Goal: Task Accomplishment & Management: Complete application form

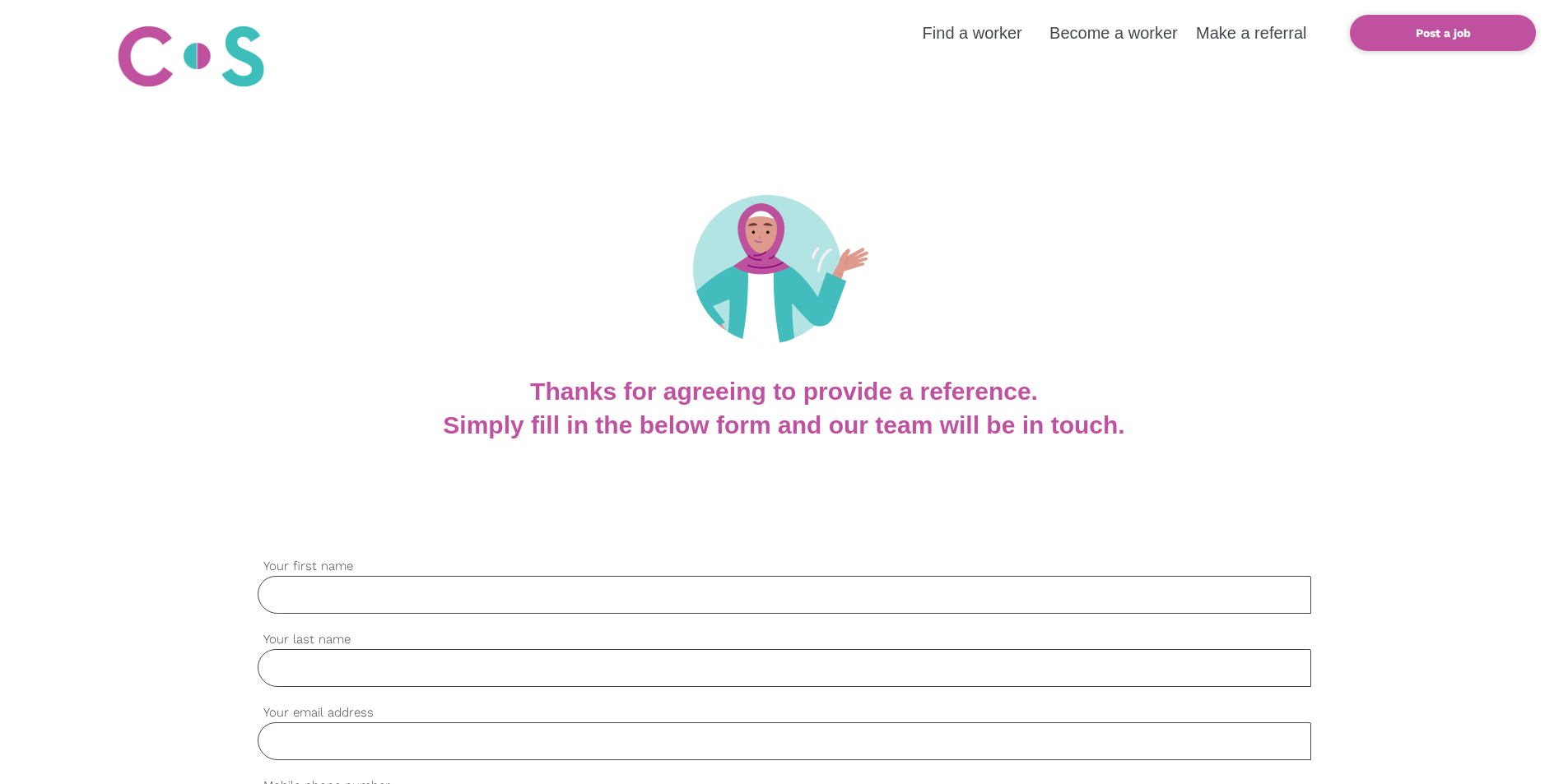
click at [282, 595] on input "Your first name" at bounding box center [784, 594] width 1054 height 38
type input "[PERSON_NAME]"
click at [274, 670] on input "Your last name" at bounding box center [784, 668] width 1054 height 38
type input "Day"
type input "[EMAIL_ADDRESS][DOMAIN_NAME]"
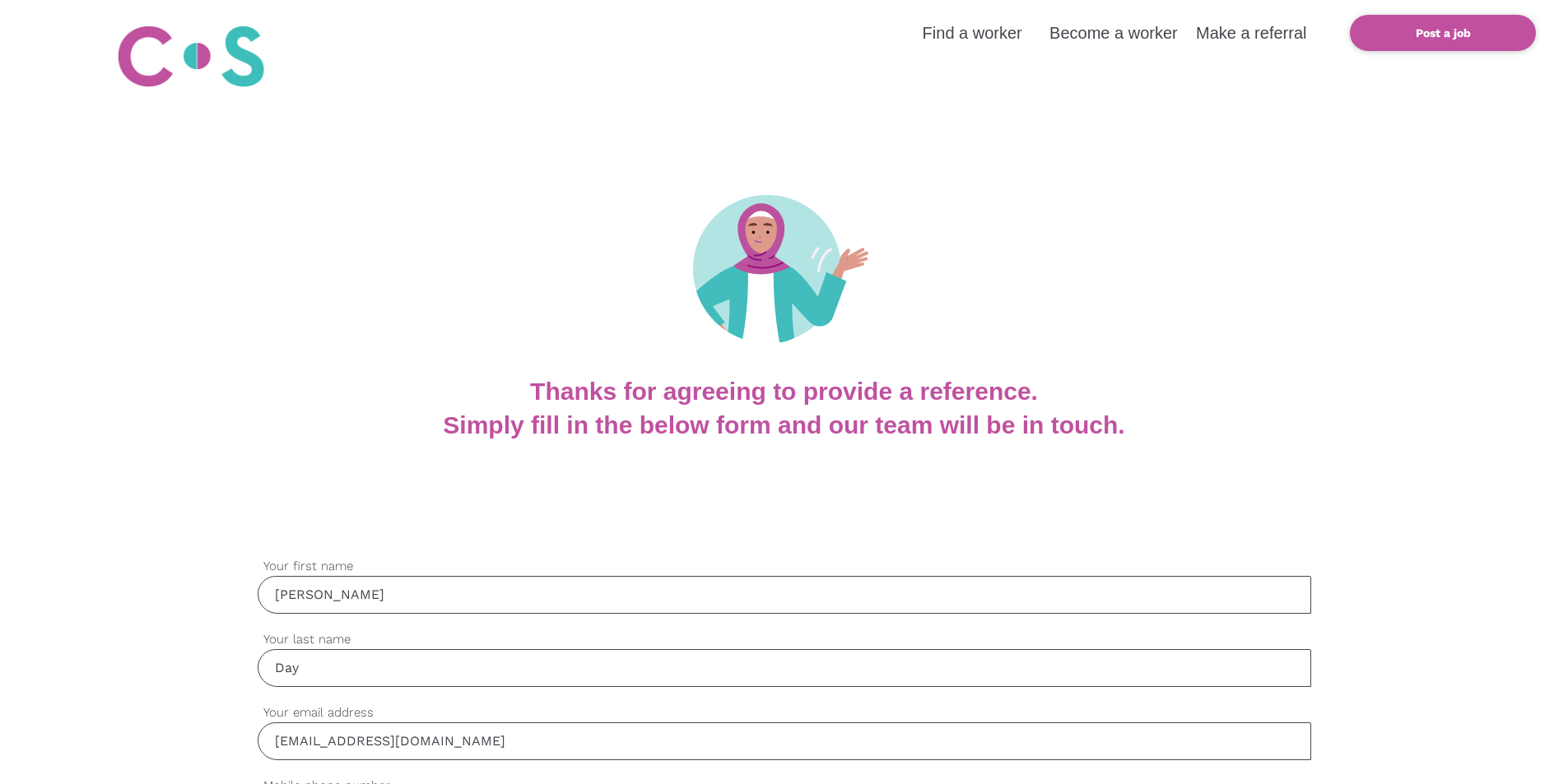
type input "0412844480"
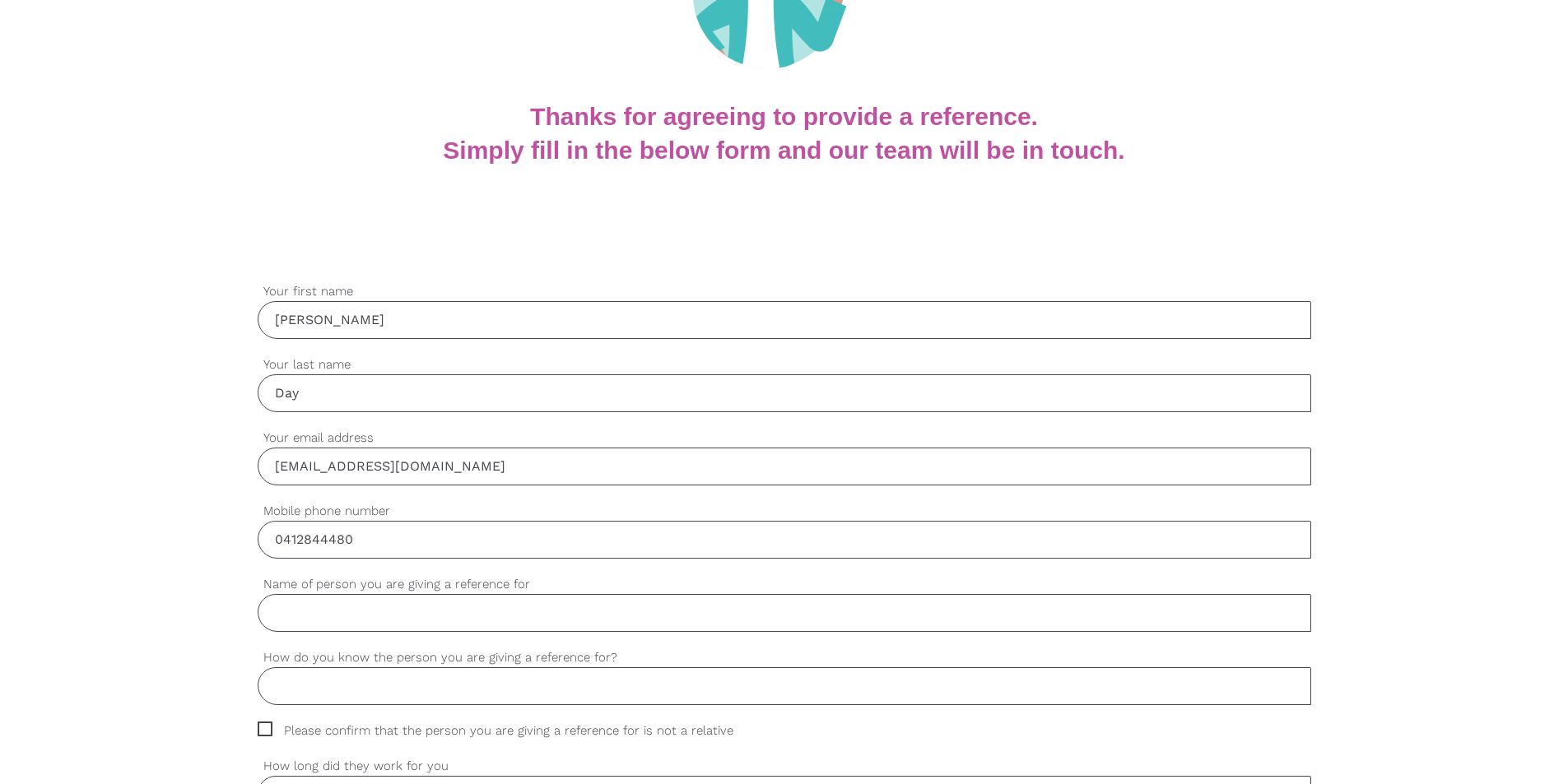
scroll to position [285, 0]
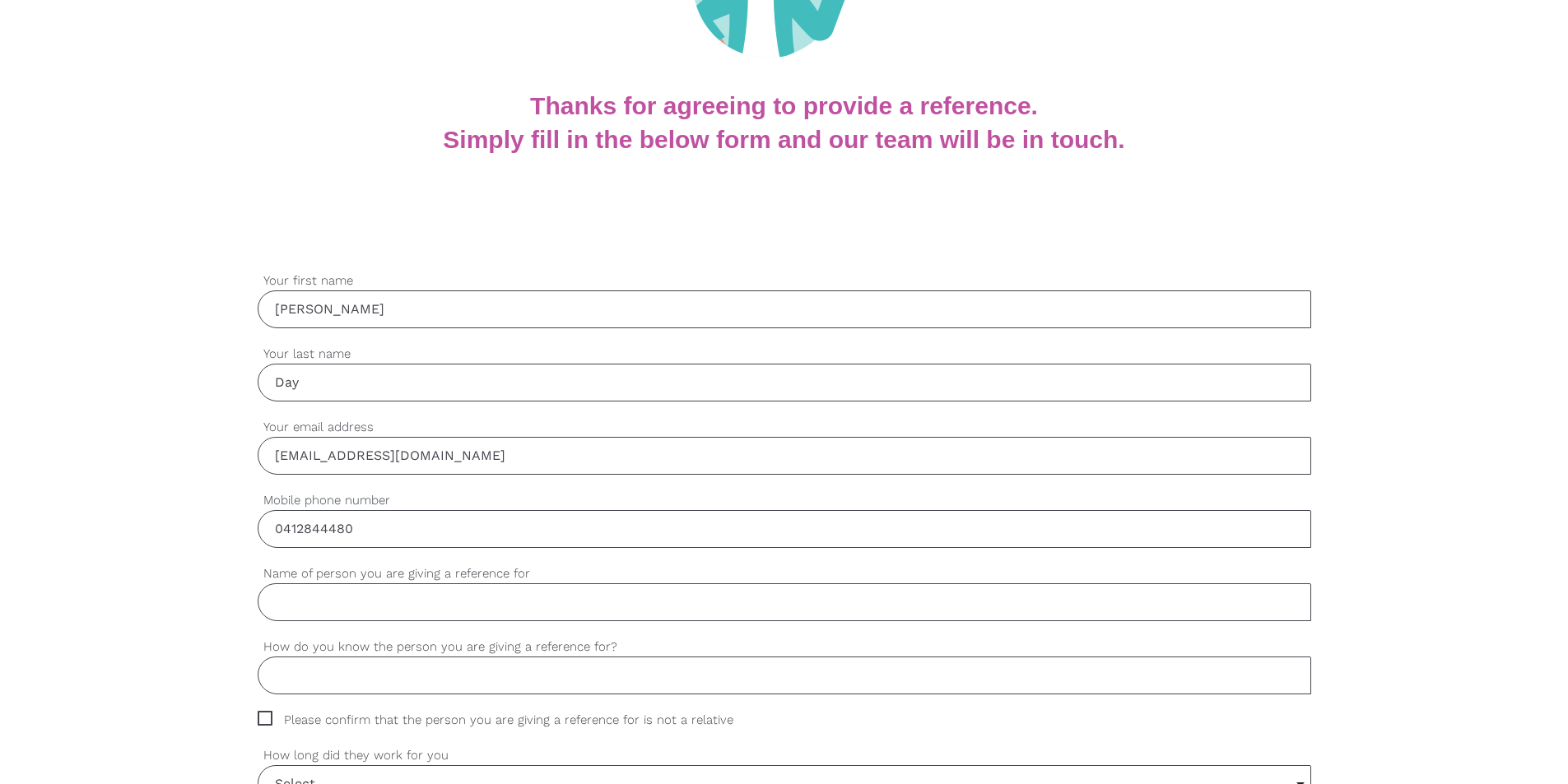
type input "Day"
click at [354, 528] on input "0412844480" at bounding box center [784, 528] width 1054 height 38
type input "0477007389"
click at [286, 603] on input "Name of person you are giving a reference for" at bounding box center [784, 602] width 1054 height 38
type input "[PERSON_NAME]"
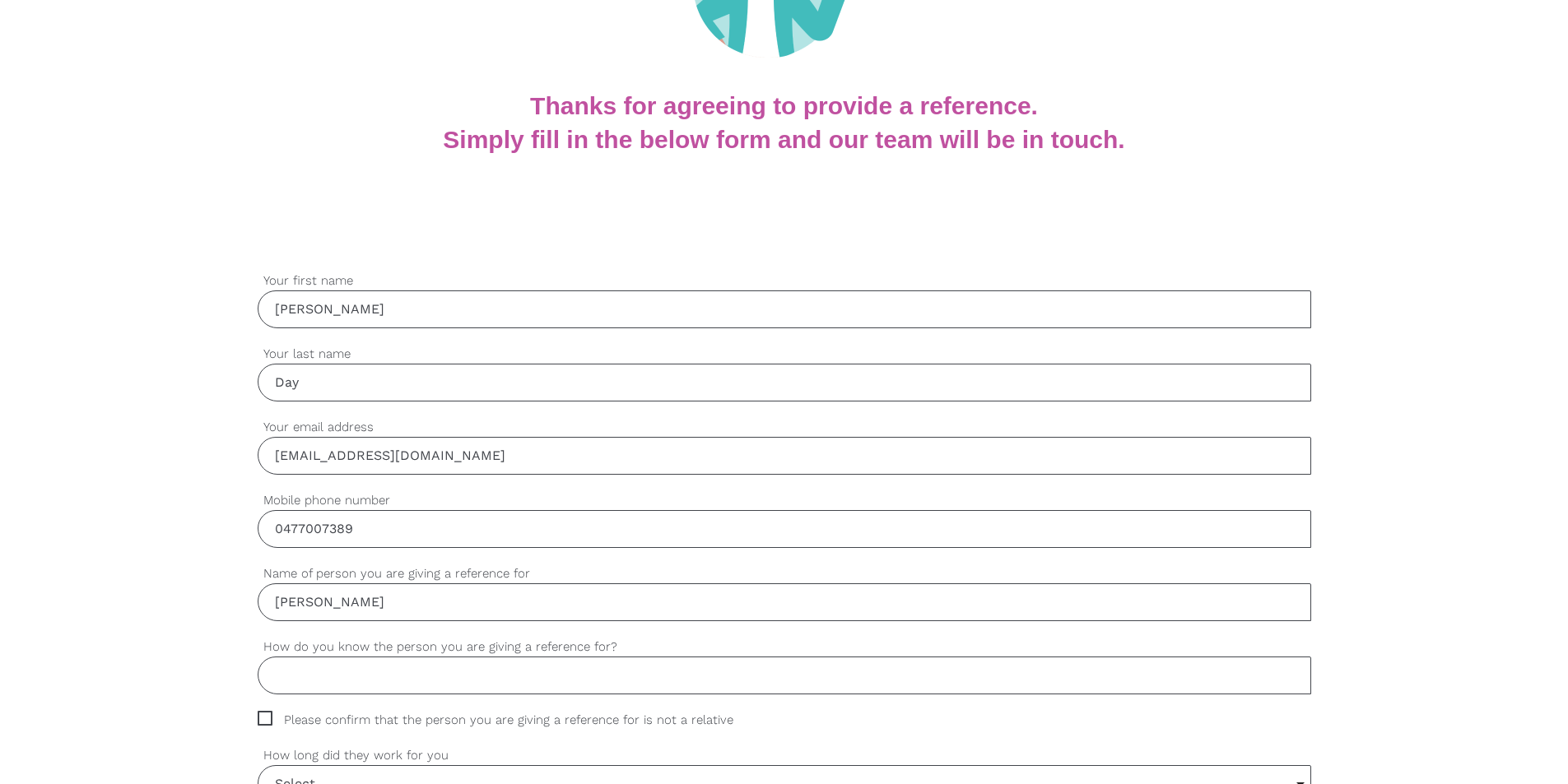
click at [283, 676] on input "How do you know the person you are giving a reference for?" at bounding box center [784, 675] width 1054 height 38
type input "I worked with [PERSON_NAME] at the Disability Trust as her line manager"
click at [262, 716] on span "Please confirm that the person you are giving a reference for is not a relative" at bounding box center [511, 719] width 507 height 19
click at [262, 716] on input "Please confirm that the person you are giving a reference for is not a relative" at bounding box center [263, 716] width 11 height 11
checkbox input "true"
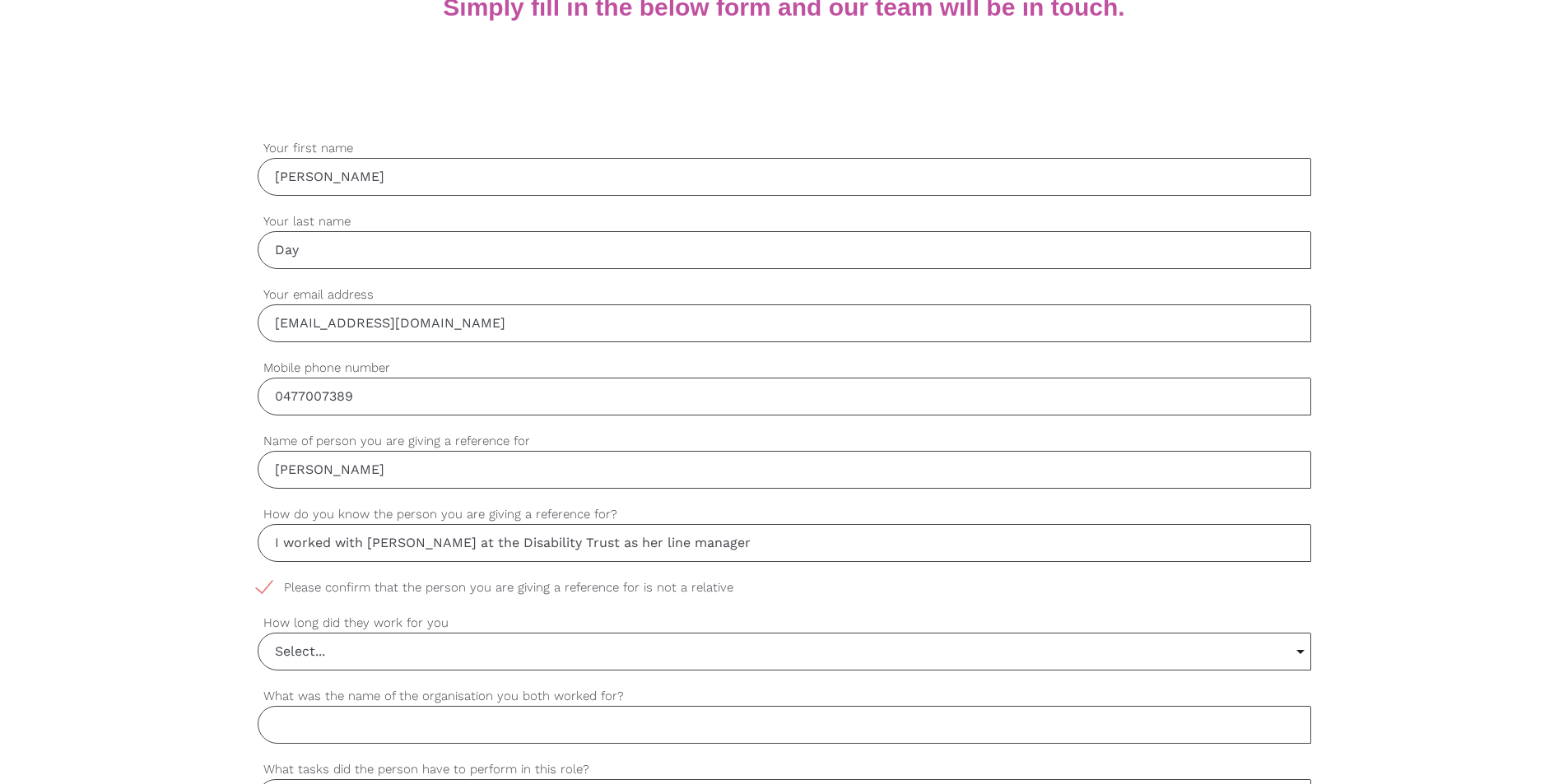
scroll to position [487, 0]
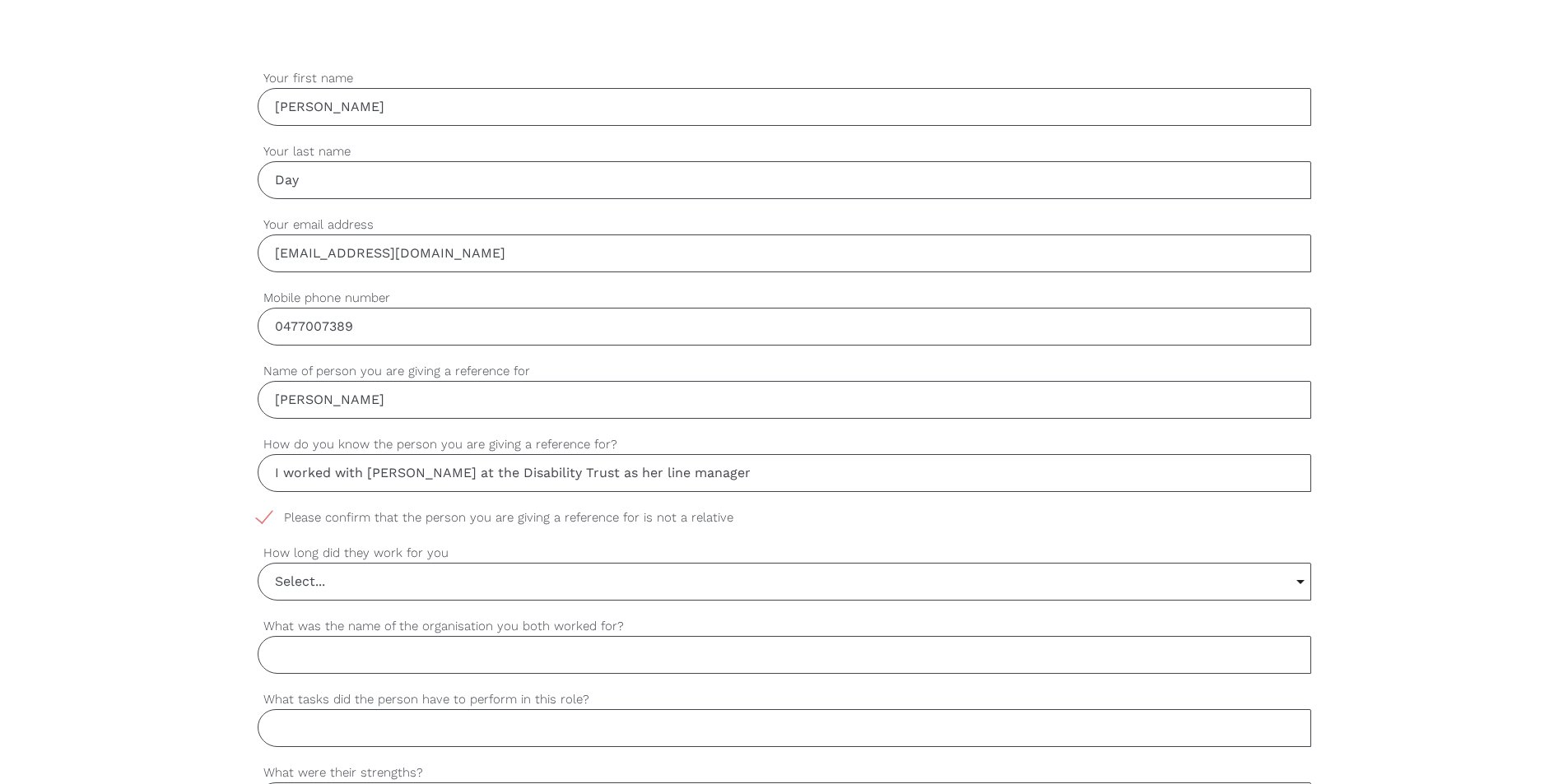
click at [277, 582] on input "Select..." at bounding box center [784, 581] width 1052 height 36
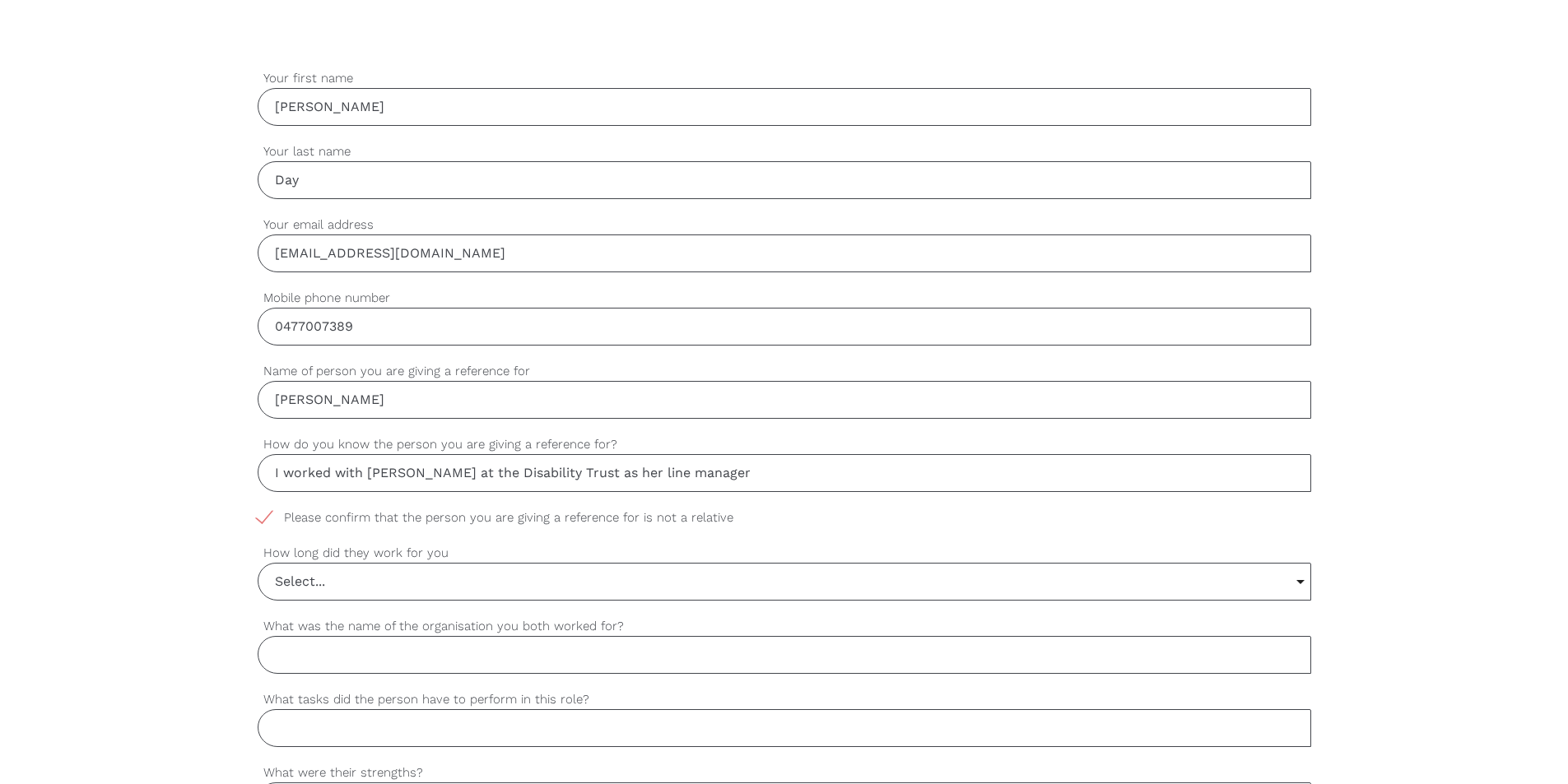
click at [316, 581] on input "Select..." at bounding box center [784, 581] width 1052 height 36
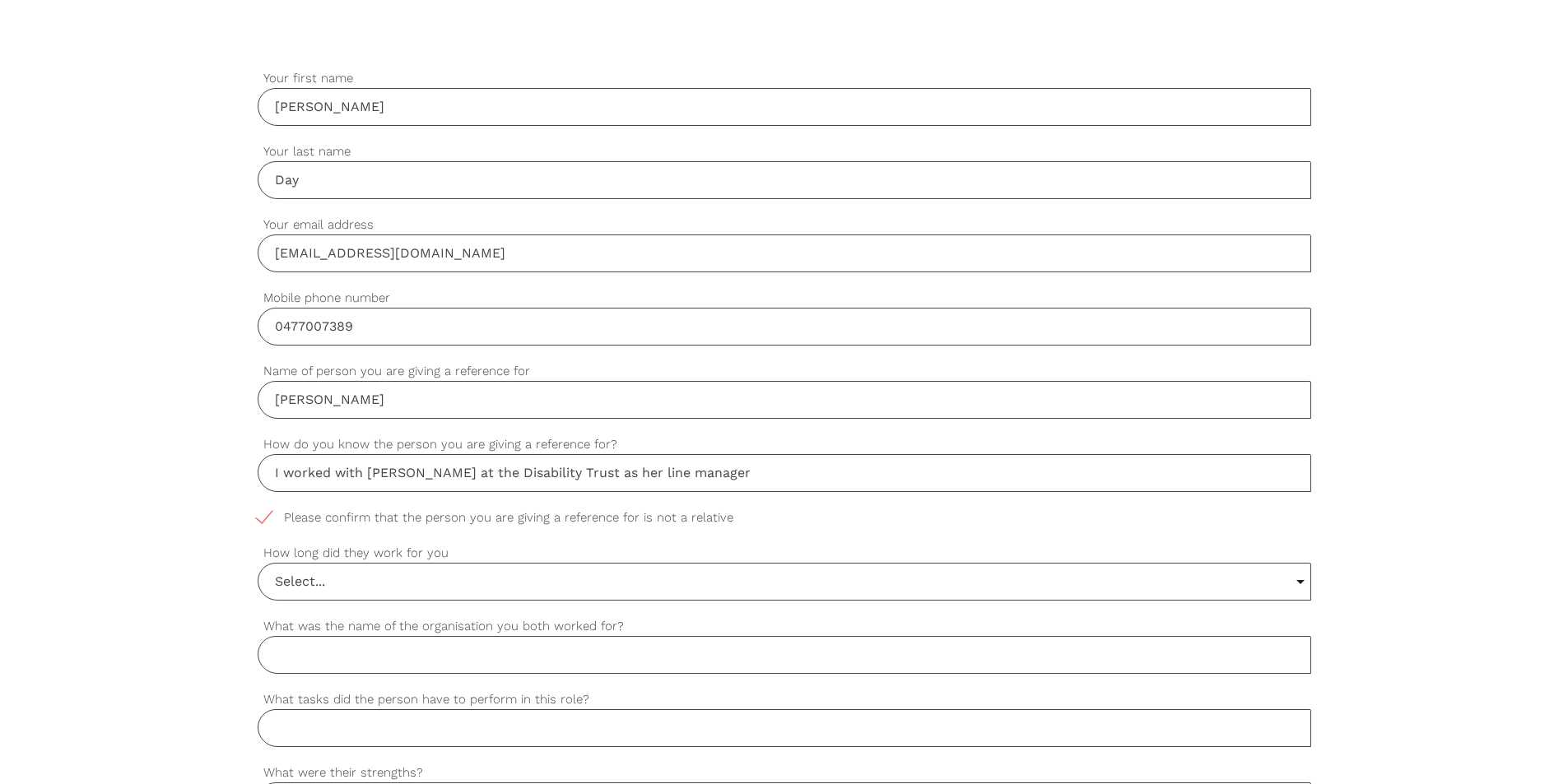
click at [330, 577] on input "Select..." at bounding box center [784, 581] width 1052 height 36
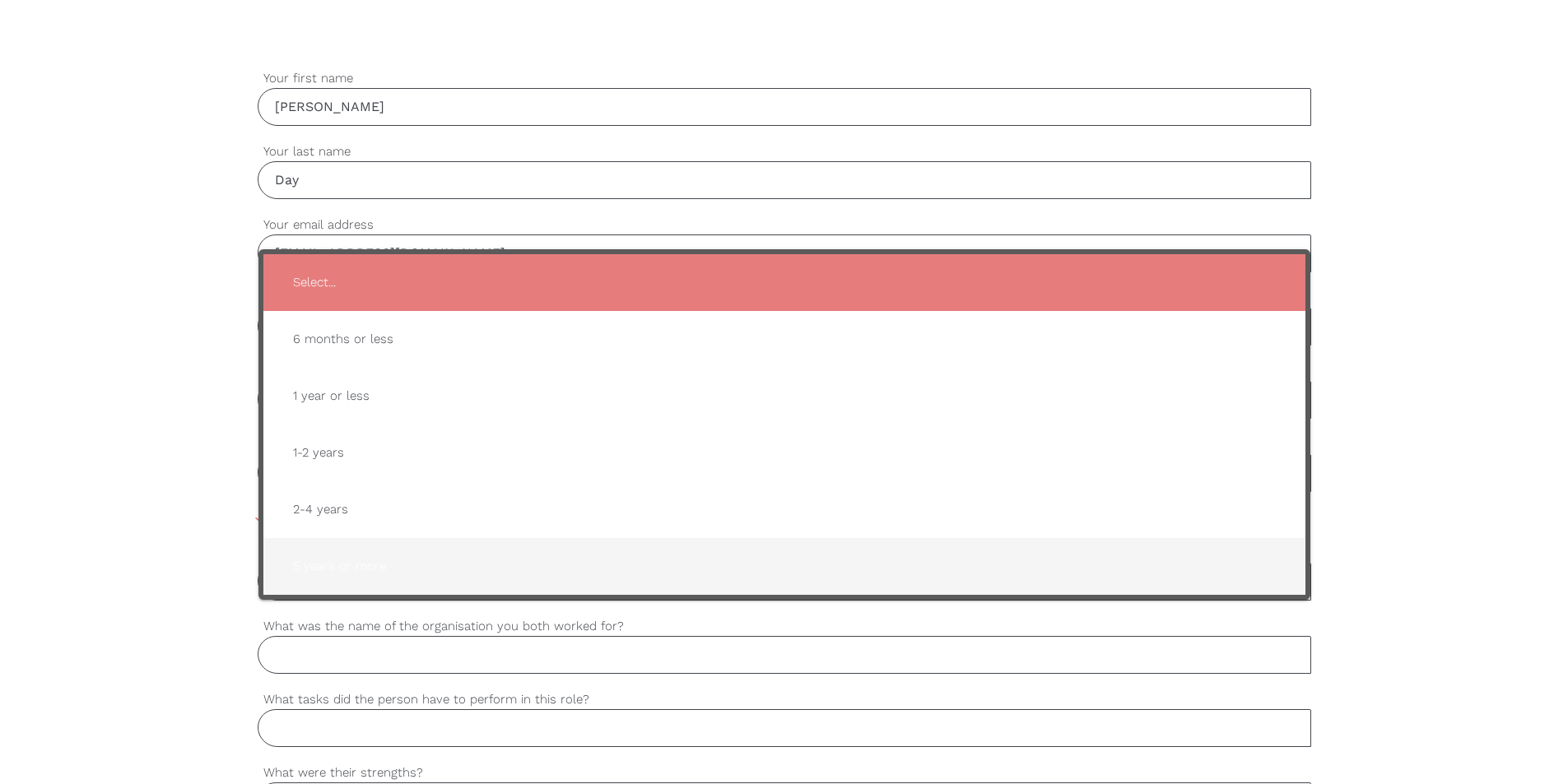
click at [347, 566] on span "5 years or more" at bounding box center [784, 566] width 1009 height 40
type input "5 years or more"
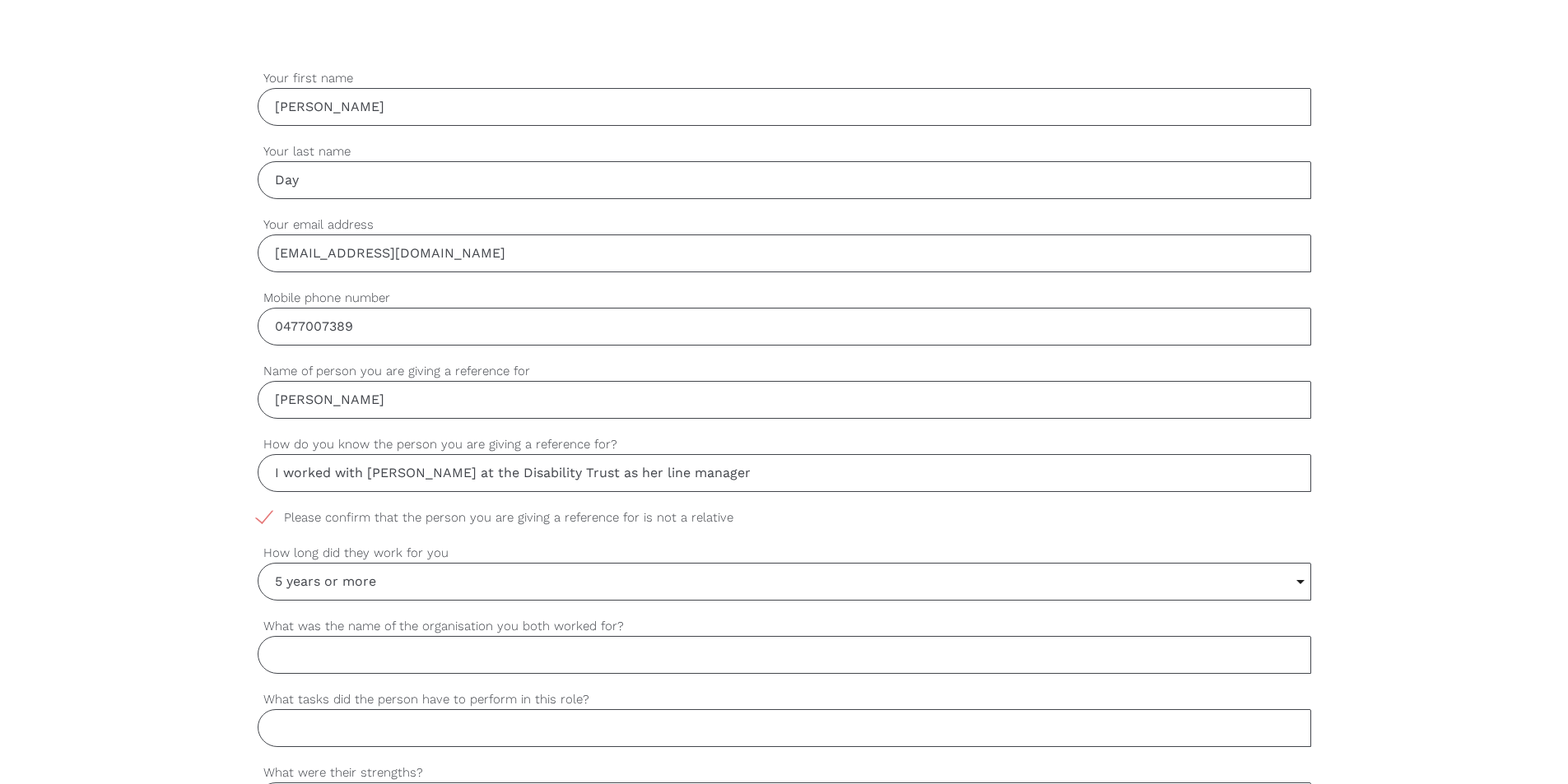
click at [288, 648] on input "What was the name of the organisation you both worked for?" at bounding box center [784, 654] width 1054 height 38
type input "The Disability Trust"
click at [275, 724] on input "What tasks did the person have to perform in this role?" at bounding box center [784, 727] width 1054 height 38
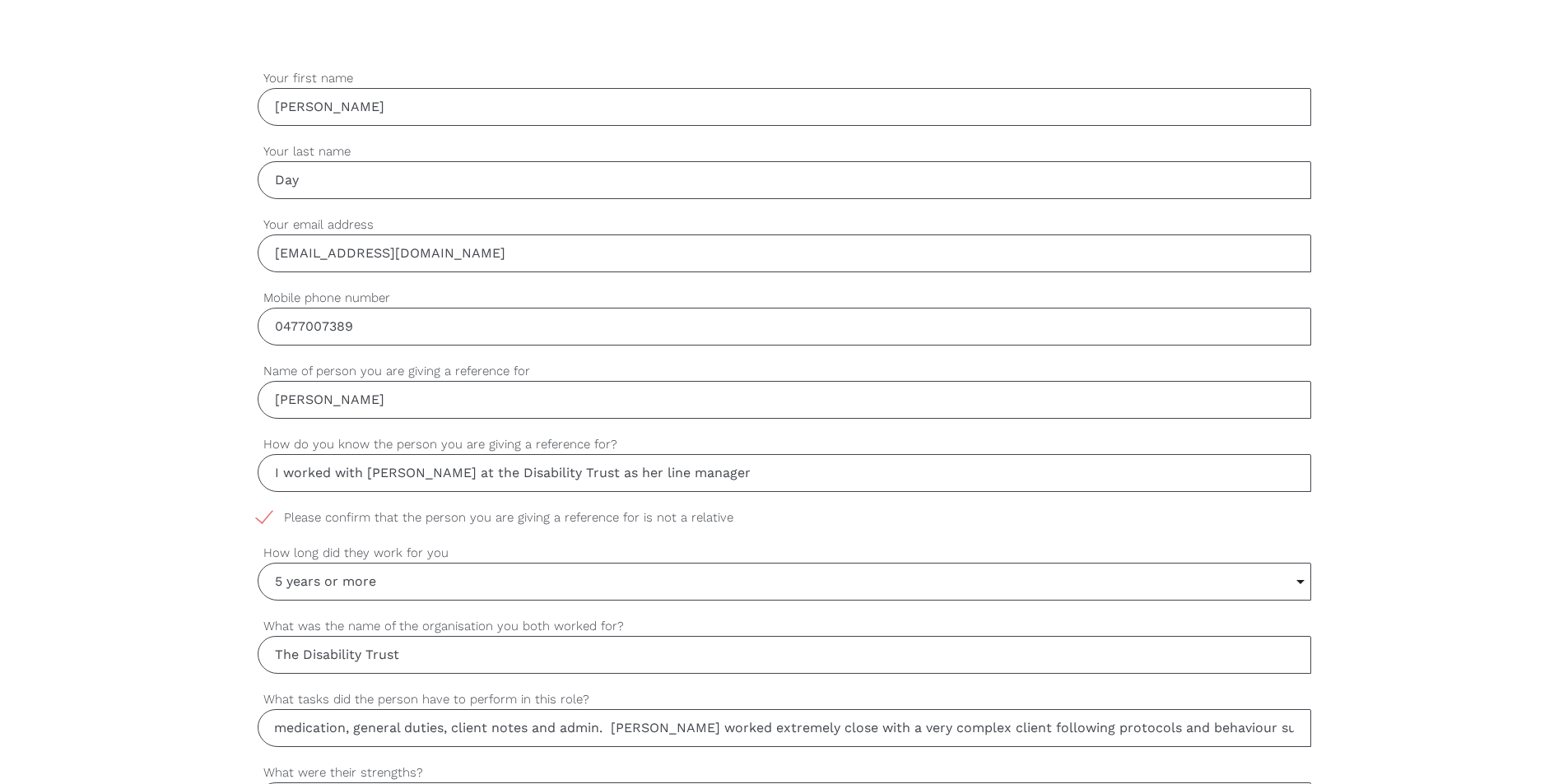
scroll to position [0, 994]
click at [538, 727] on input "[PERSON_NAME] was a support worker, she worked across our group homes with some…" at bounding box center [784, 727] width 1054 height 38
click at [380, 728] on input "[PERSON_NAME] was a support worker, she worked across our group homes with some…" at bounding box center [784, 727] width 1054 height 38
click at [434, 729] on input "[PERSON_NAME] was a support worker, she worked across our group homes with some…" at bounding box center [784, 727] width 1054 height 38
click at [498, 729] on input "[PERSON_NAME] was a support worker, she worked across our group homes with some…" at bounding box center [784, 727] width 1054 height 38
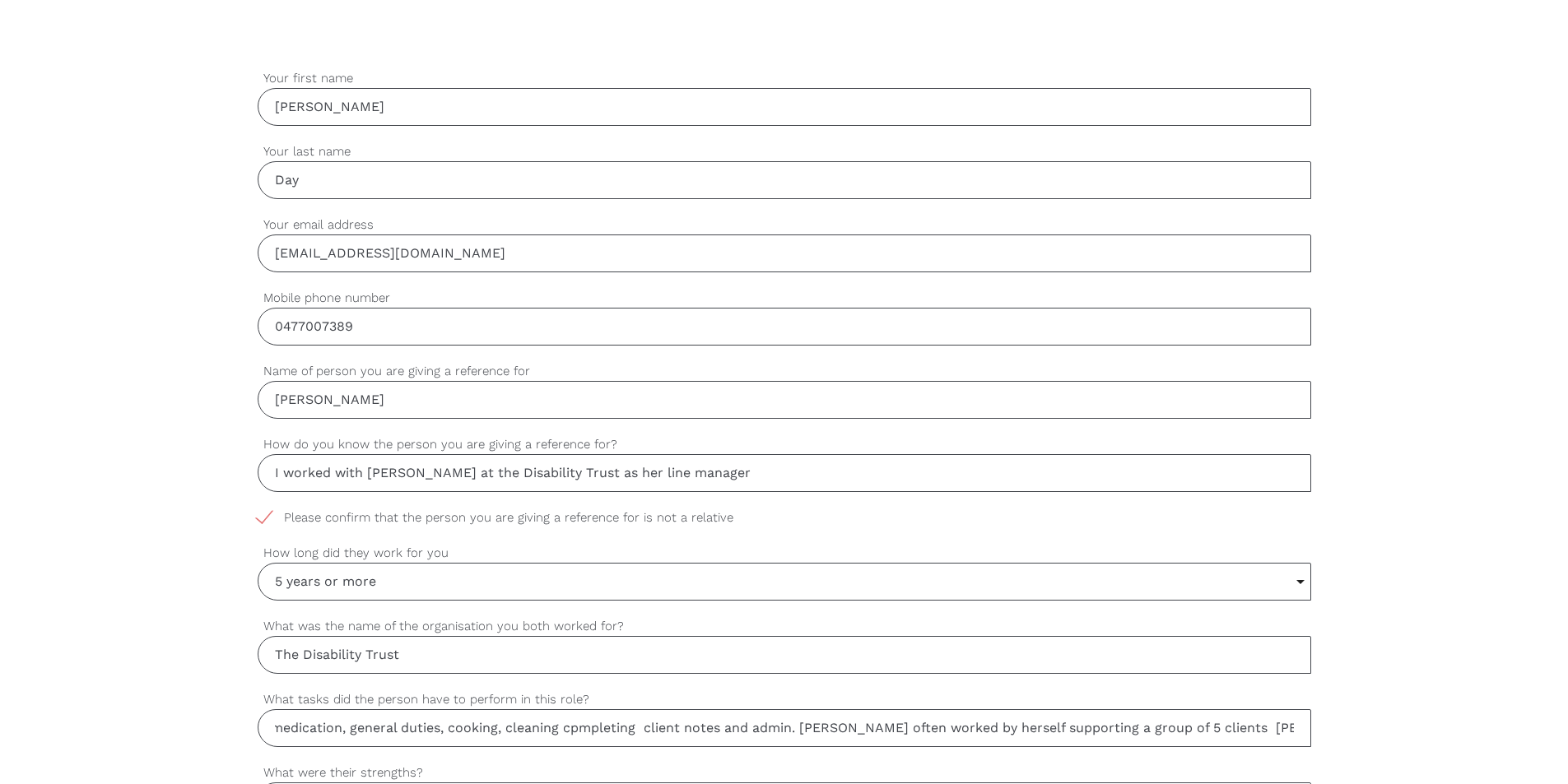
click at [511, 727] on input "[PERSON_NAME] was a support worker, she worked across our group homes with some…" at bounding box center [784, 727] width 1054 height 38
click at [655, 728] on input "[PERSON_NAME] was a support worker, she worked across our group homes with some…" at bounding box center [784, 727] width 1054 height 38
click at [841, 728] on input "[PERSON_NAME] was a support worker, she worked across our group homes with some…" at bounding box center [784, 727] width 1054 height 38
click at [1017, 725] on input "[PERSON_NAME] was a support worker, she worked across our group homes with some…" at bounding box center [784, 727] width 1054 height 38
click at [1025, 725] on input "[PERSON_NAME] was a support worker, she worked across our group homes with some…" at bounding box center [784, 727] width 1054 height 38
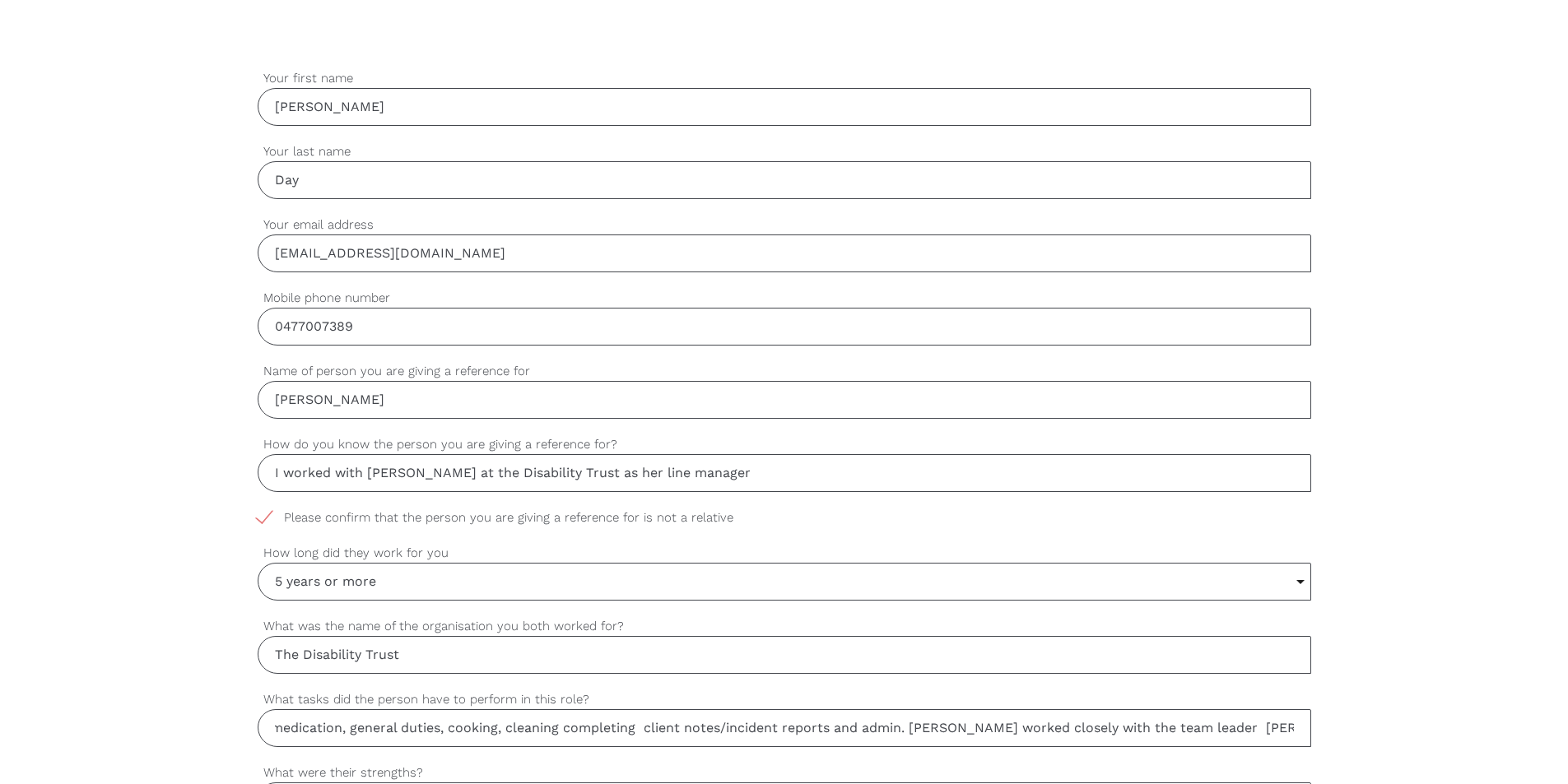
click at [1129, 725] on input "[PERSON_NAME] was a support worker, she worked across our group homes with some…" at bounding box center [784, 727] width 1054 height 38
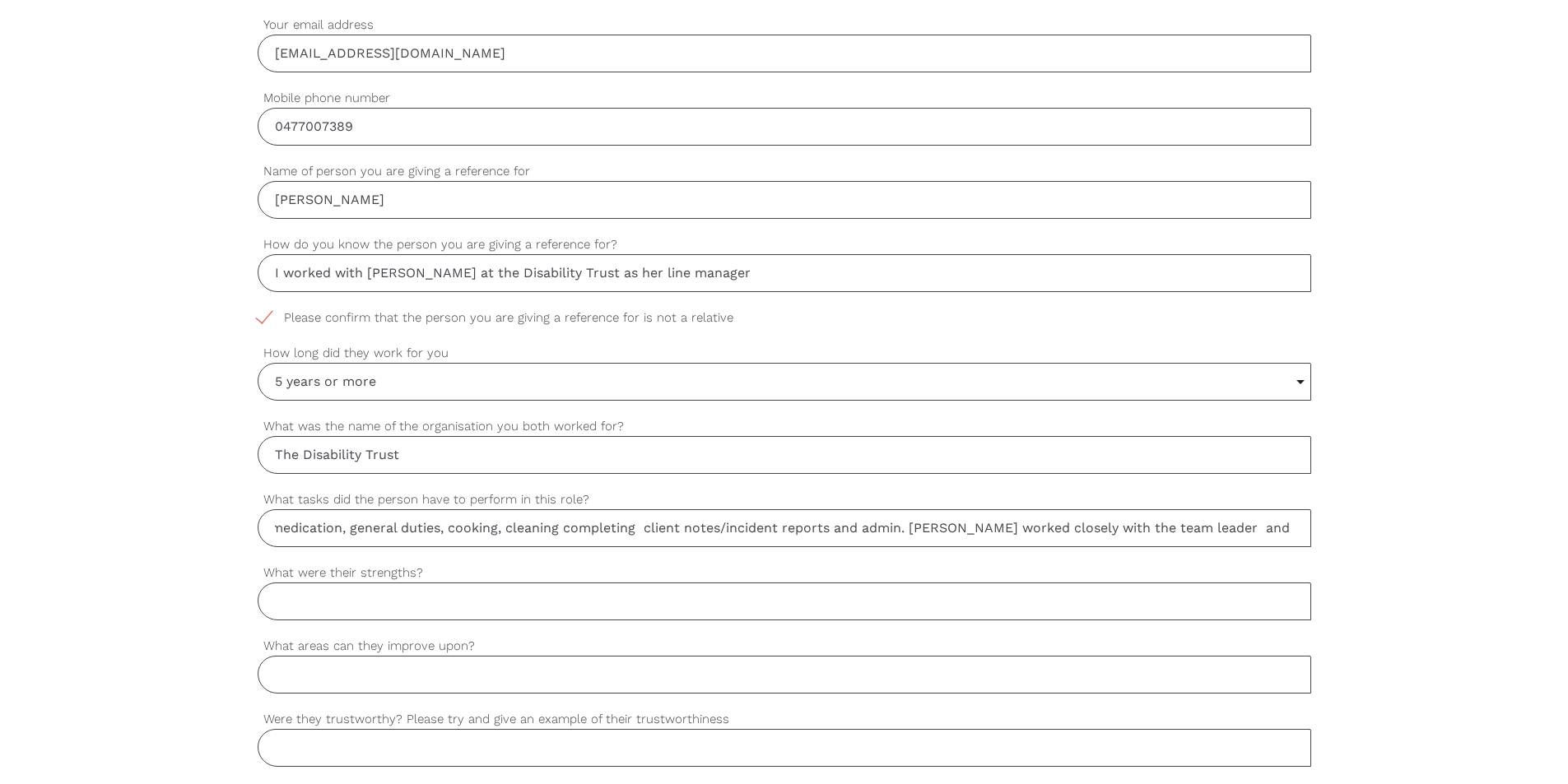
scroll to position [698, 0]
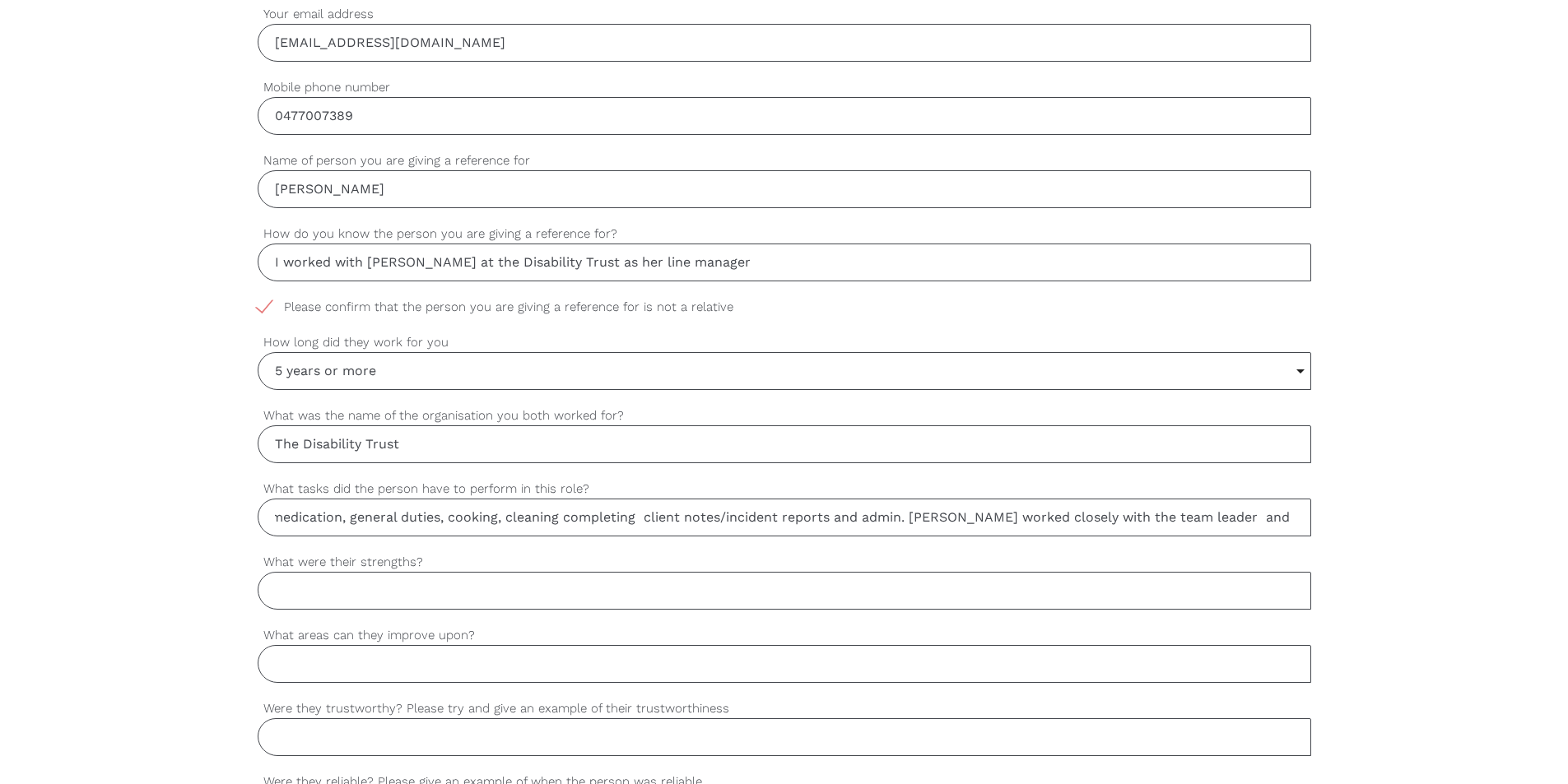
type input "[PERSON_NAME] was a support worker, she worked across our group homes with some…"
click at [275, 585] on input "What were their strengths?" at bounding box center [784, 590] width 1054 height 38
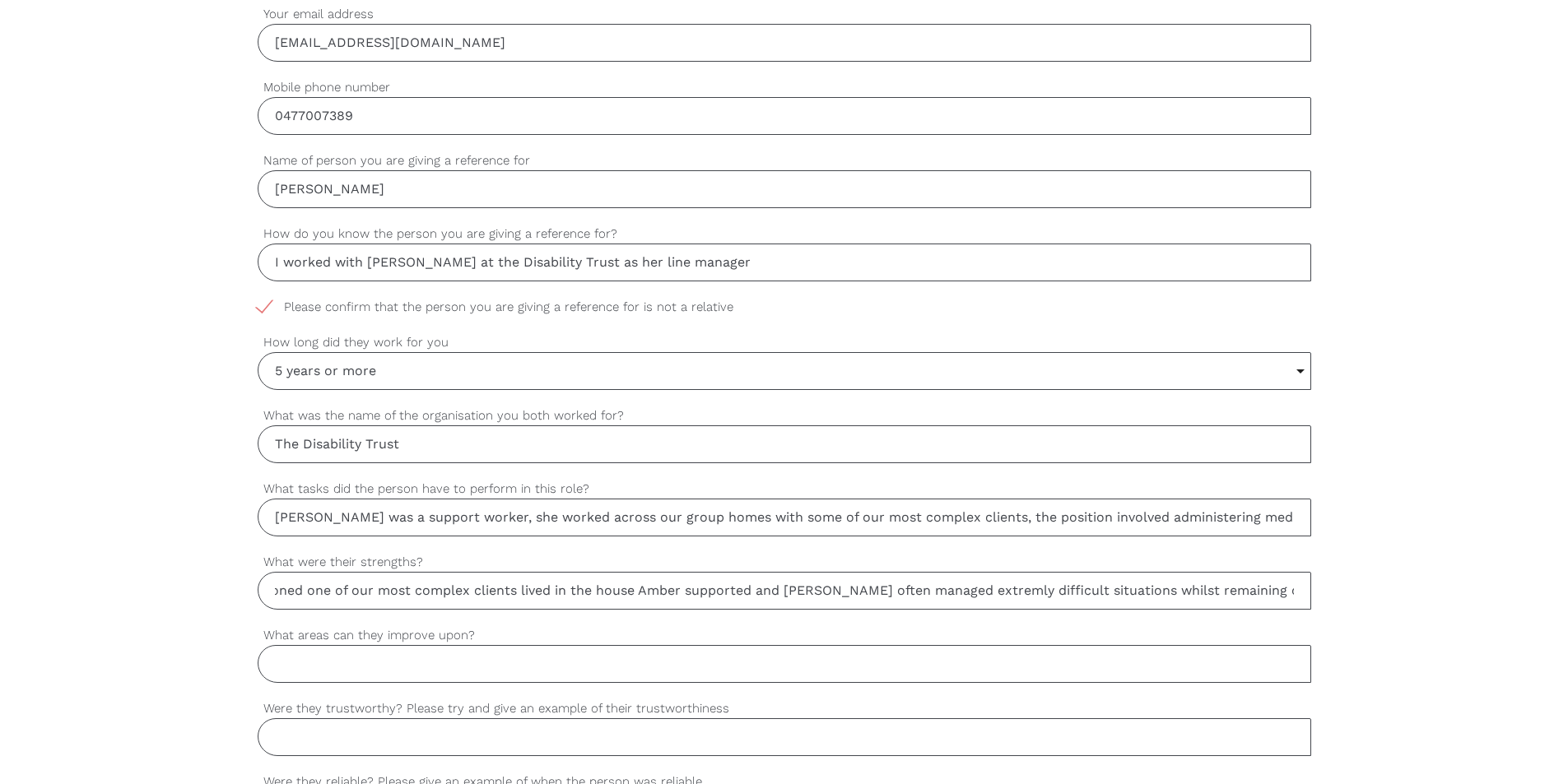
scroll to position [0, 563]
click at [1297, 590] on input "[PERSON_NAME] was extremely reliable, would alwasy go above and beyond, as ment…" at bounding box center [784, 590] width 1054 height 38
click at [1298, 585] on input "[PERSON_NAME] was extremely reliable, would alwasy go above and beyond, as ment…" at bounding box center [784, 590] width 1054 height 38
click at [1291, 590] on input "[PERSON_NAME] was extremely reliable, would alwasy go above and beyond, as ment…" at bounding box center [784, 590] width 1054 height 38
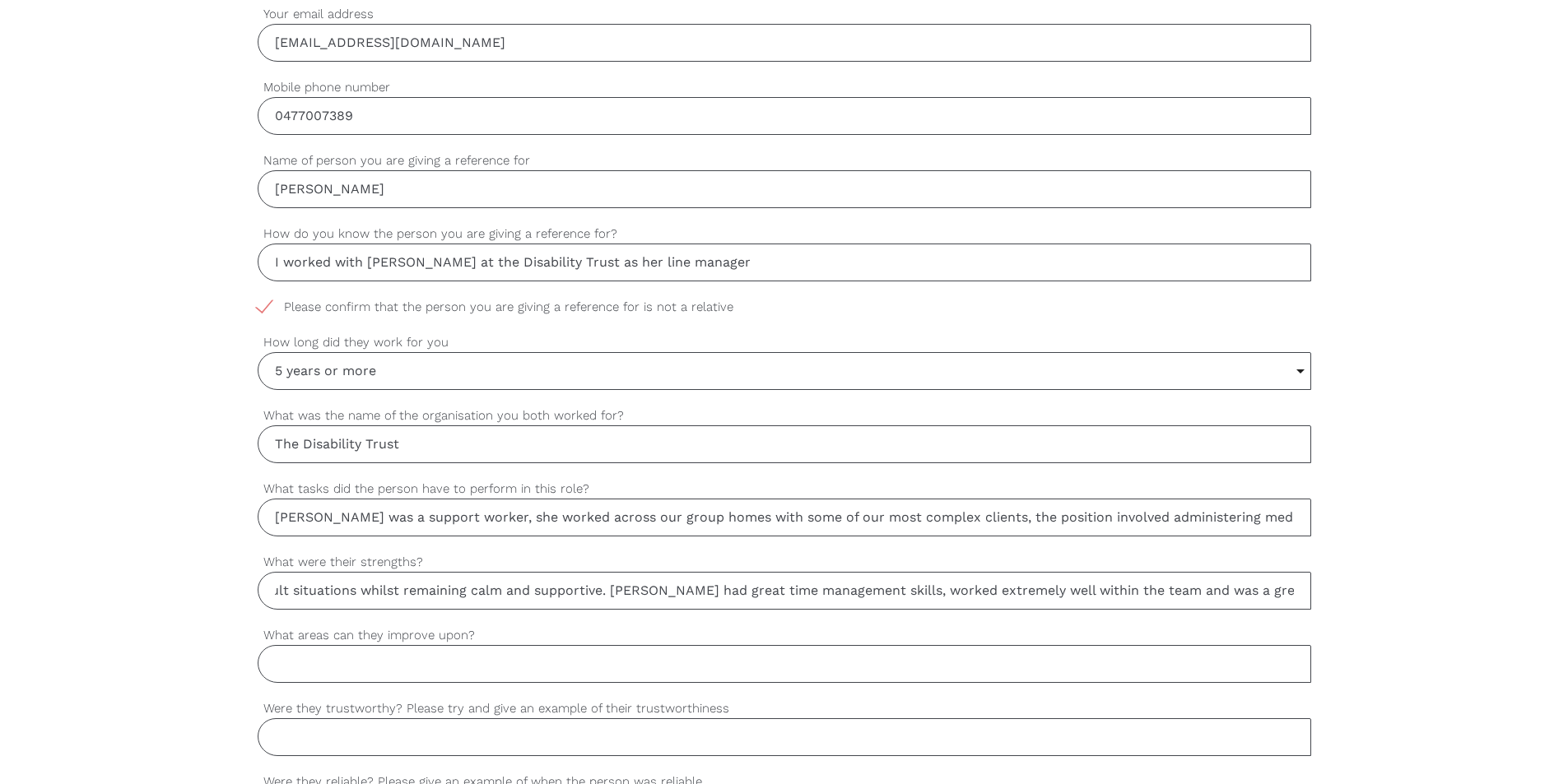
scroll to position [0, 1389]
type input "[PERSON_NAME] was extremely reliable, would alwasy go above and beyond, as ment…"
click at [291, 668] on input "What areas can they improve upon?" at bounding box center [784, 663] width 1054 height 38
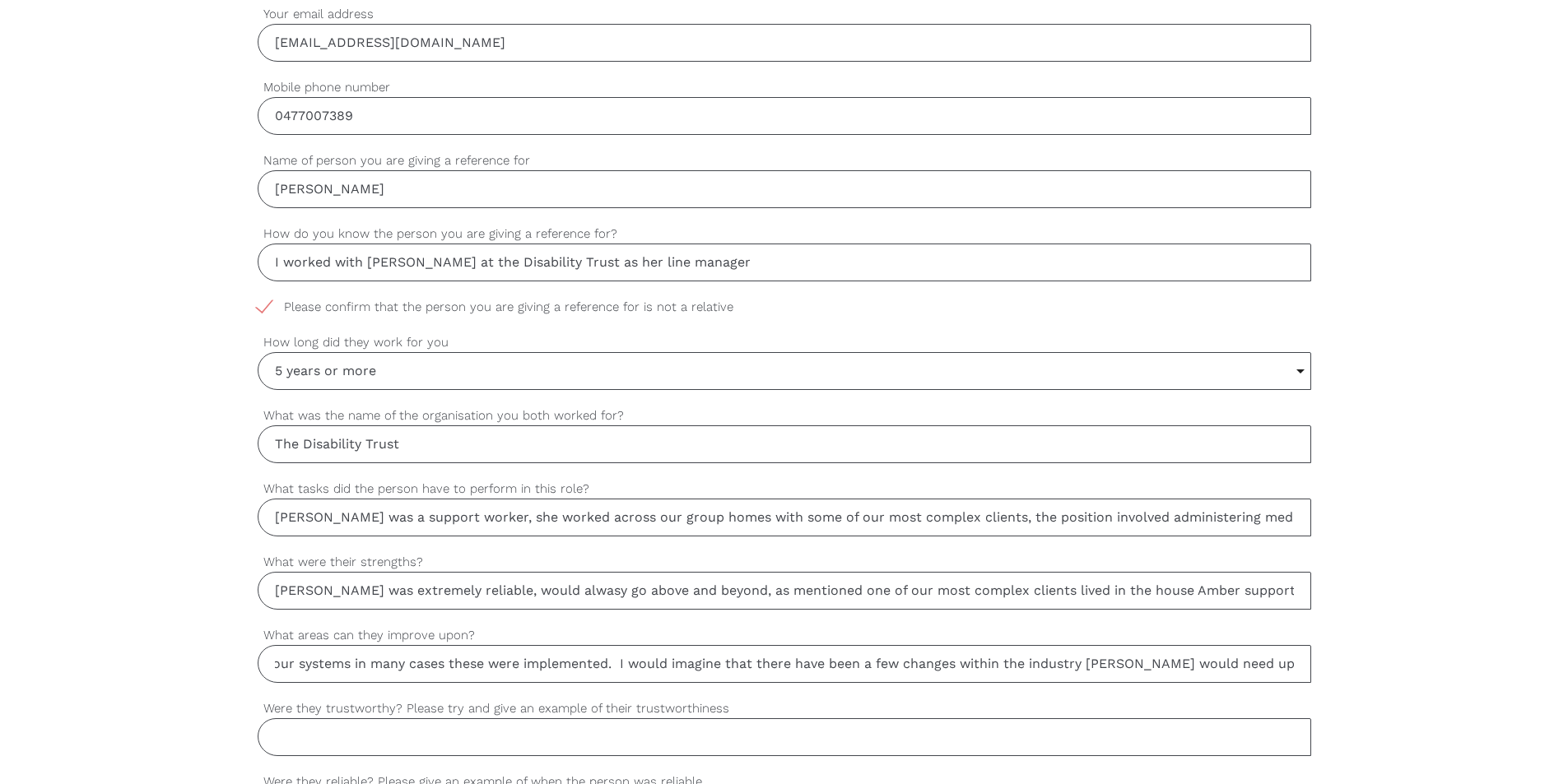
click at [1212, 664] on input "[PERSON_NAME] was always open to training, and often liased with myself as her …" at bounding box center [784, 663] width 1054 height 38
type input "[PERSON_NAME] was always open to training, and often liased with myself as her …"
click at [279, 736] on input "Were they trustworthy? Please try and give an example of their trustworthiness" at bounding box center [784, 737] width 1054 height 38
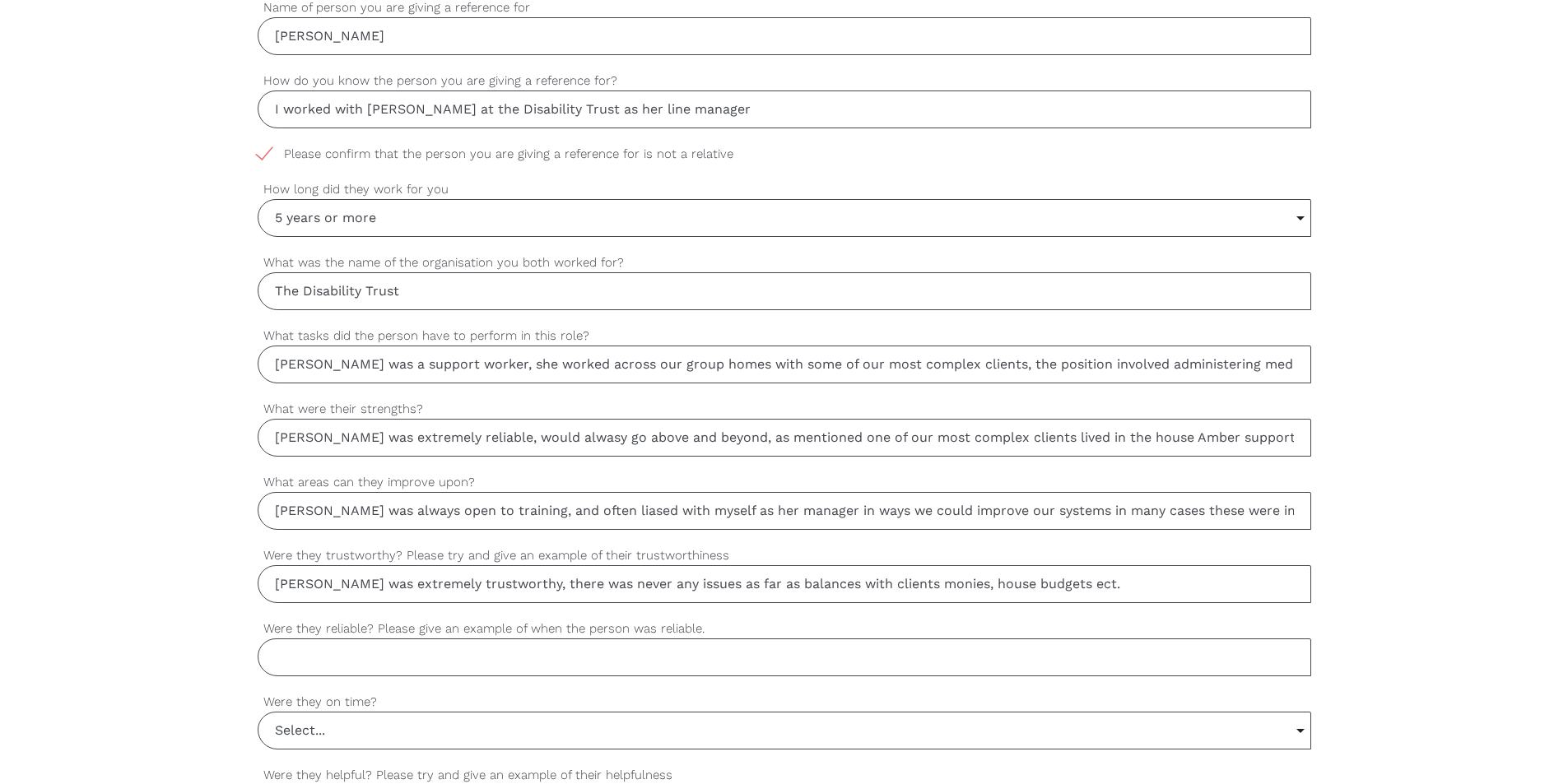
scroll to position [867, 0]
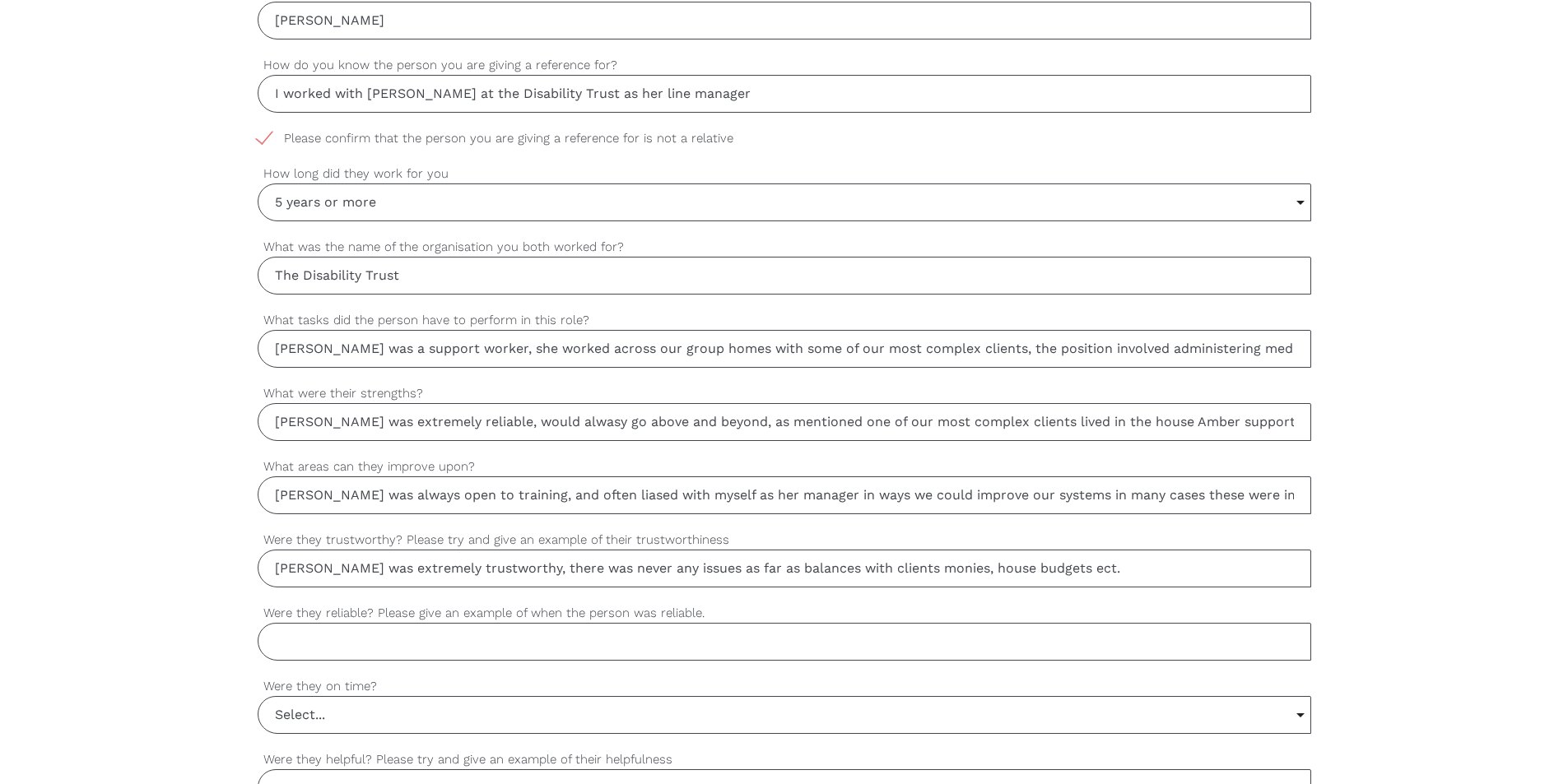
type input "[PERSON_NAME] was extremely trustworthy, there was never any issues as far as b…"
click at [280, 644] on input "Were they reliable? Please give an example of when the person was reliable." at bounding box center [784, 641] width 1054 height 38
type input "[PERSON_NAME] always arrived on shift 15 minutes early, she would also assist i…"
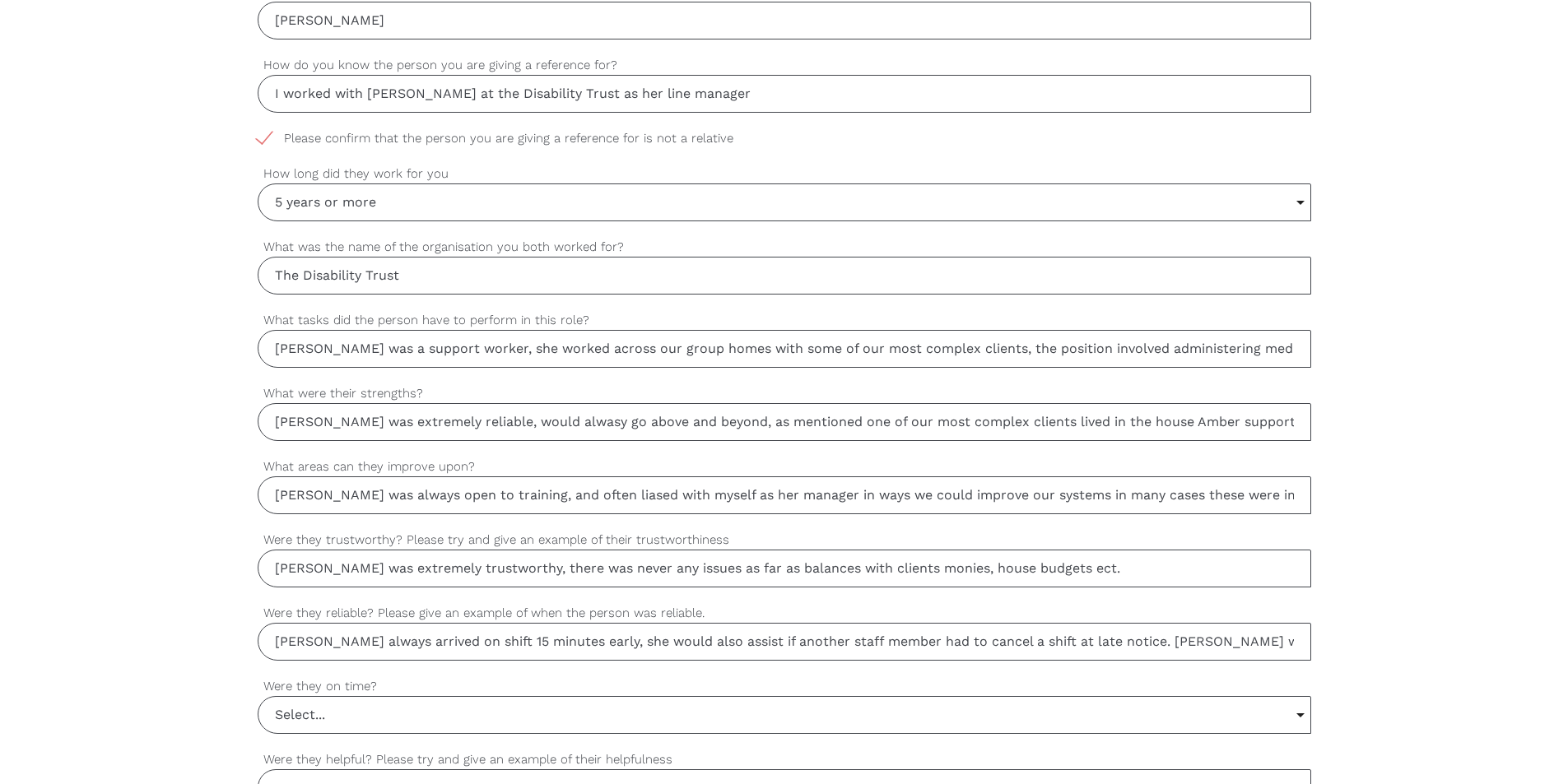
click at [307, 717] on input "Select..." at bounding box center [784, 715] width 1052 height 36
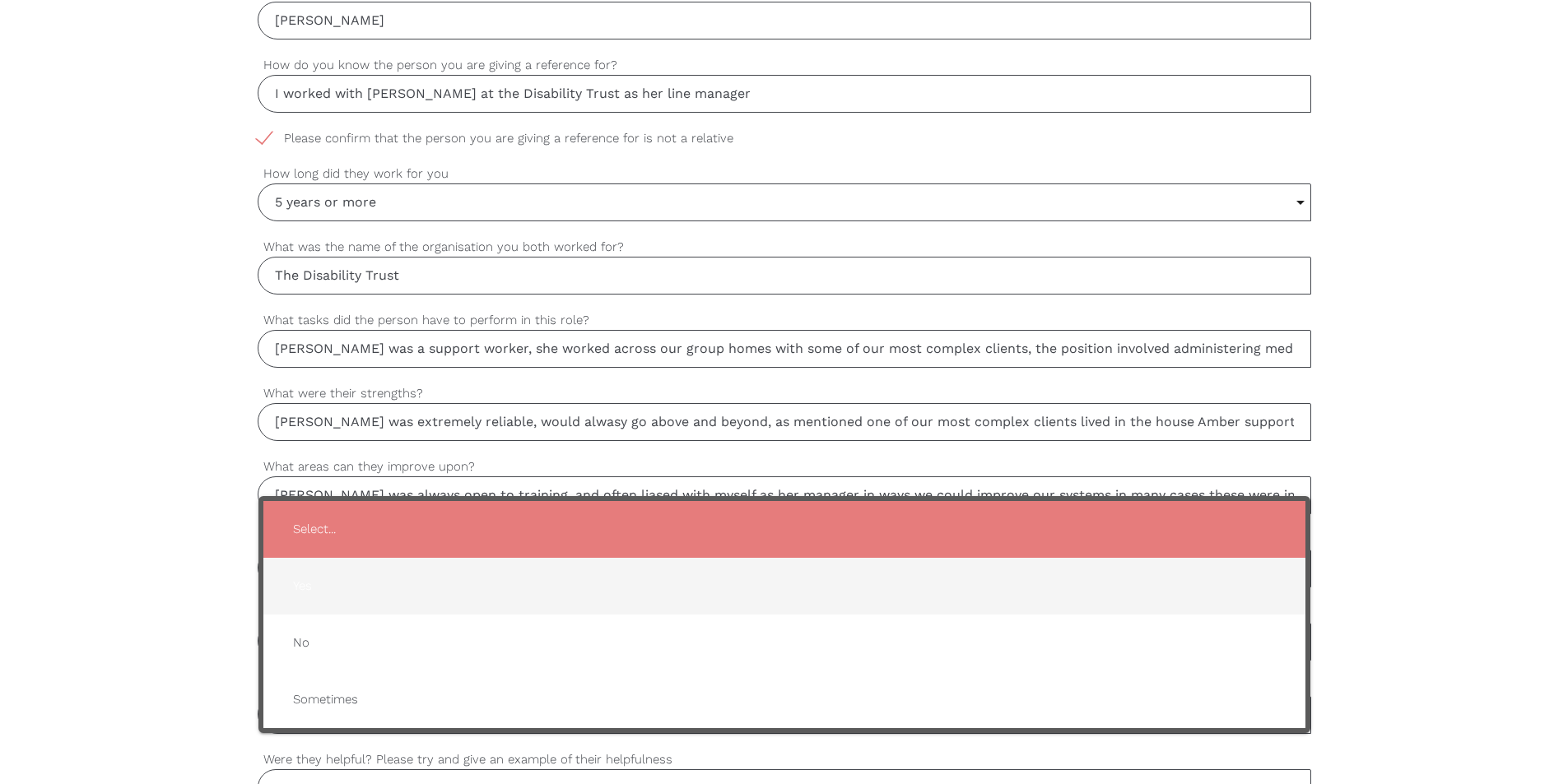
click at [306, 597] on span "Yes" at bounding box center [784, 585] width 1009 height 40
type input "Yes"
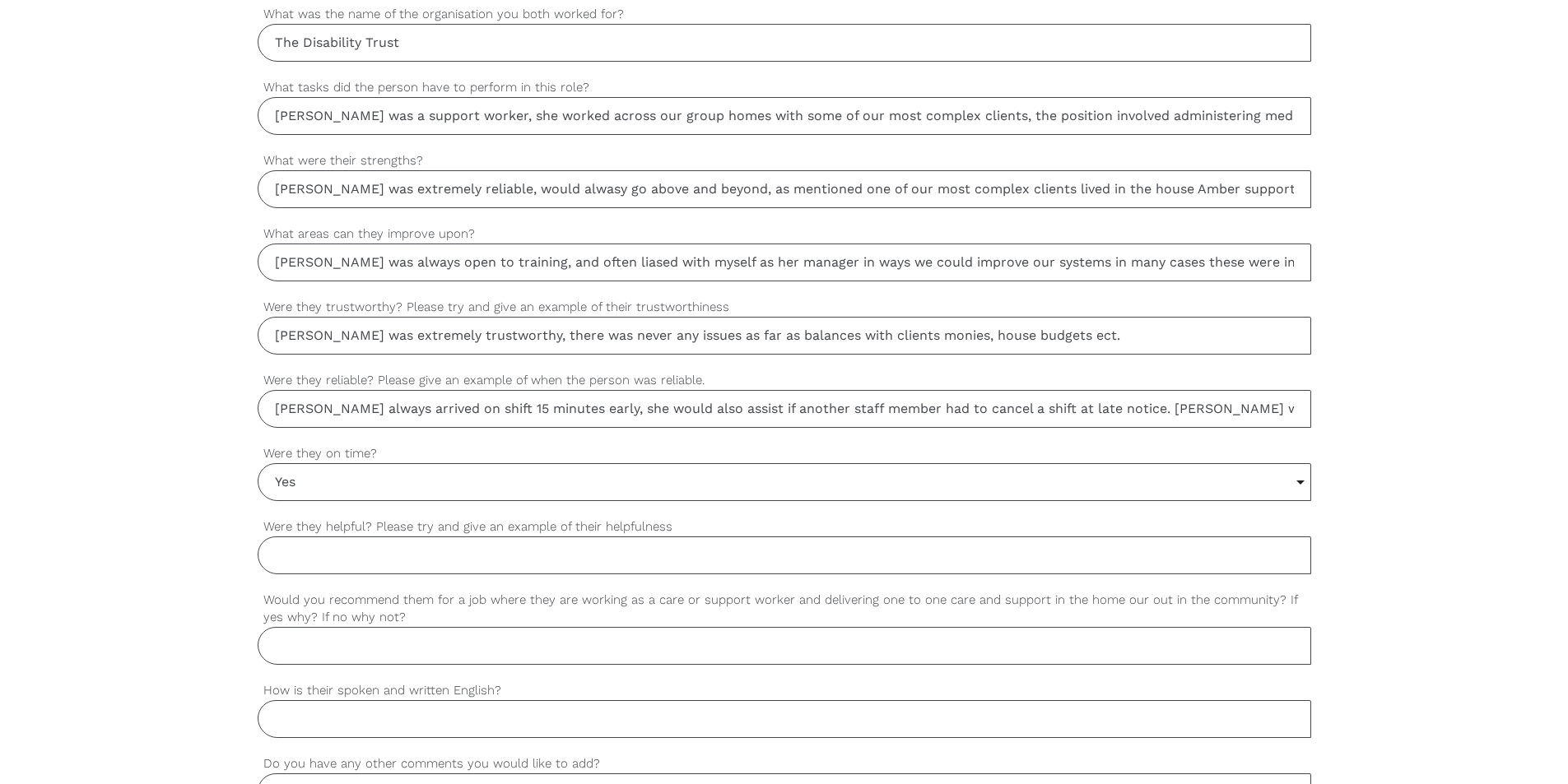
scroll to position [1119, 0]
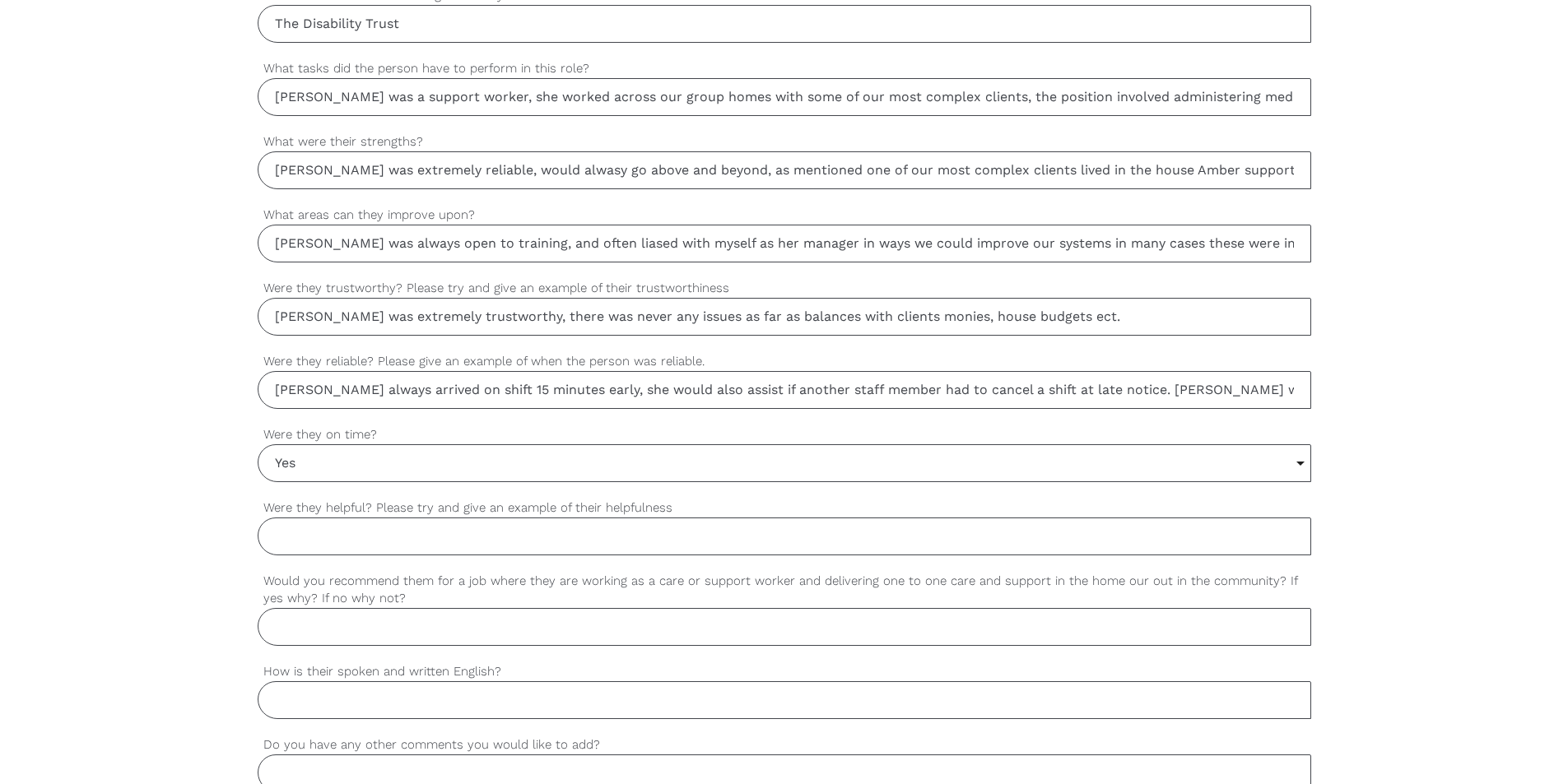
click at [276, 538] on input "Were they helpful? Please try and give an example of their helpfulness" at bounding box center [784, 536] width 1054 height 38
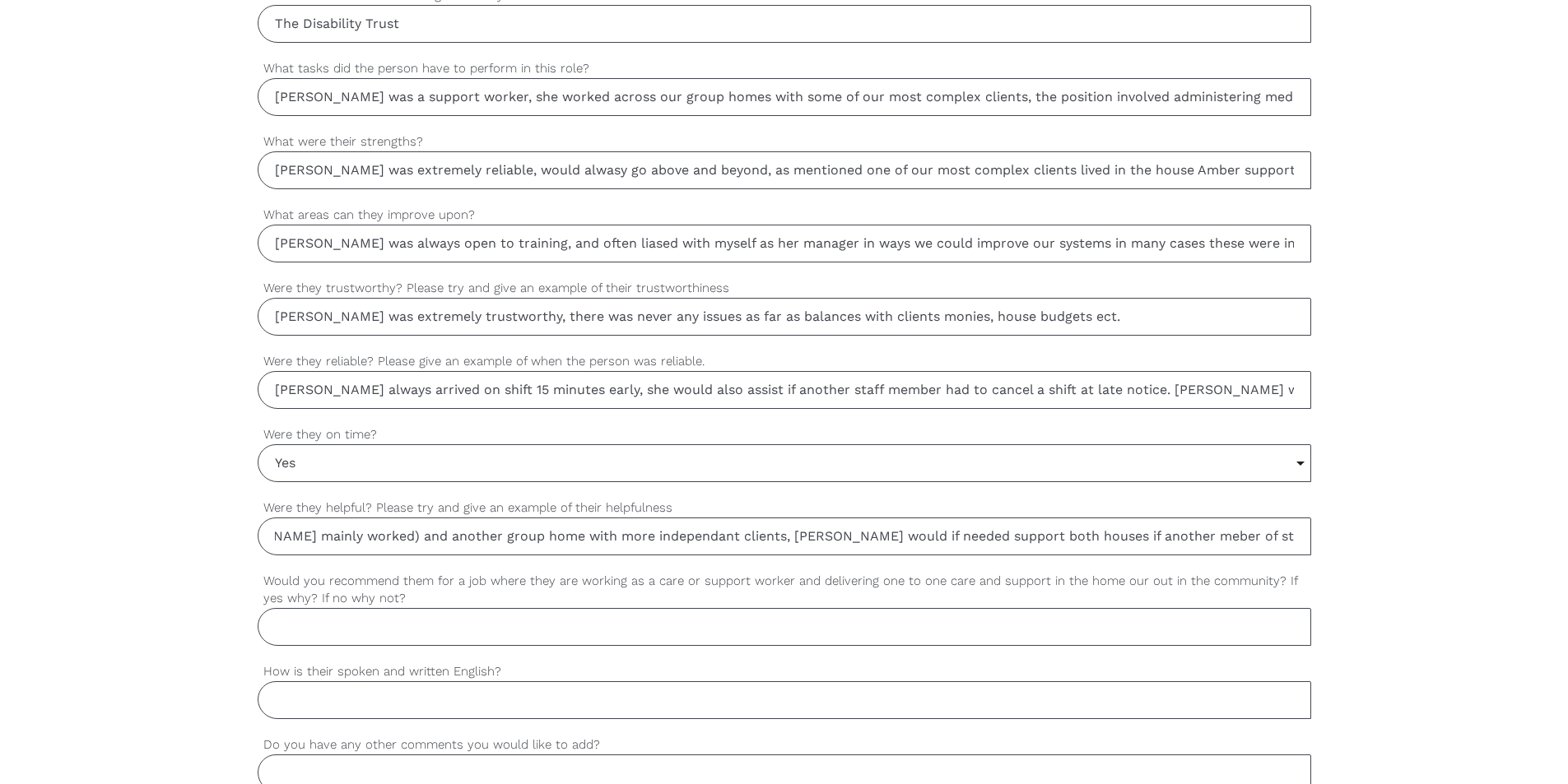
scroll to position [0, 1302]
click at [1106, 535] on input "Amber not only supported our residents to the highest of levels she also assist…" at bounding box center [784, 536] width 1054 height 38
type input "Amber not only supported our residents to the highest of levels she also assist…"
click at [286, 631] on input "Would you recommend them for a job where they are working as a care or support …" at bounding box center [784, 627] width 1054 height 38
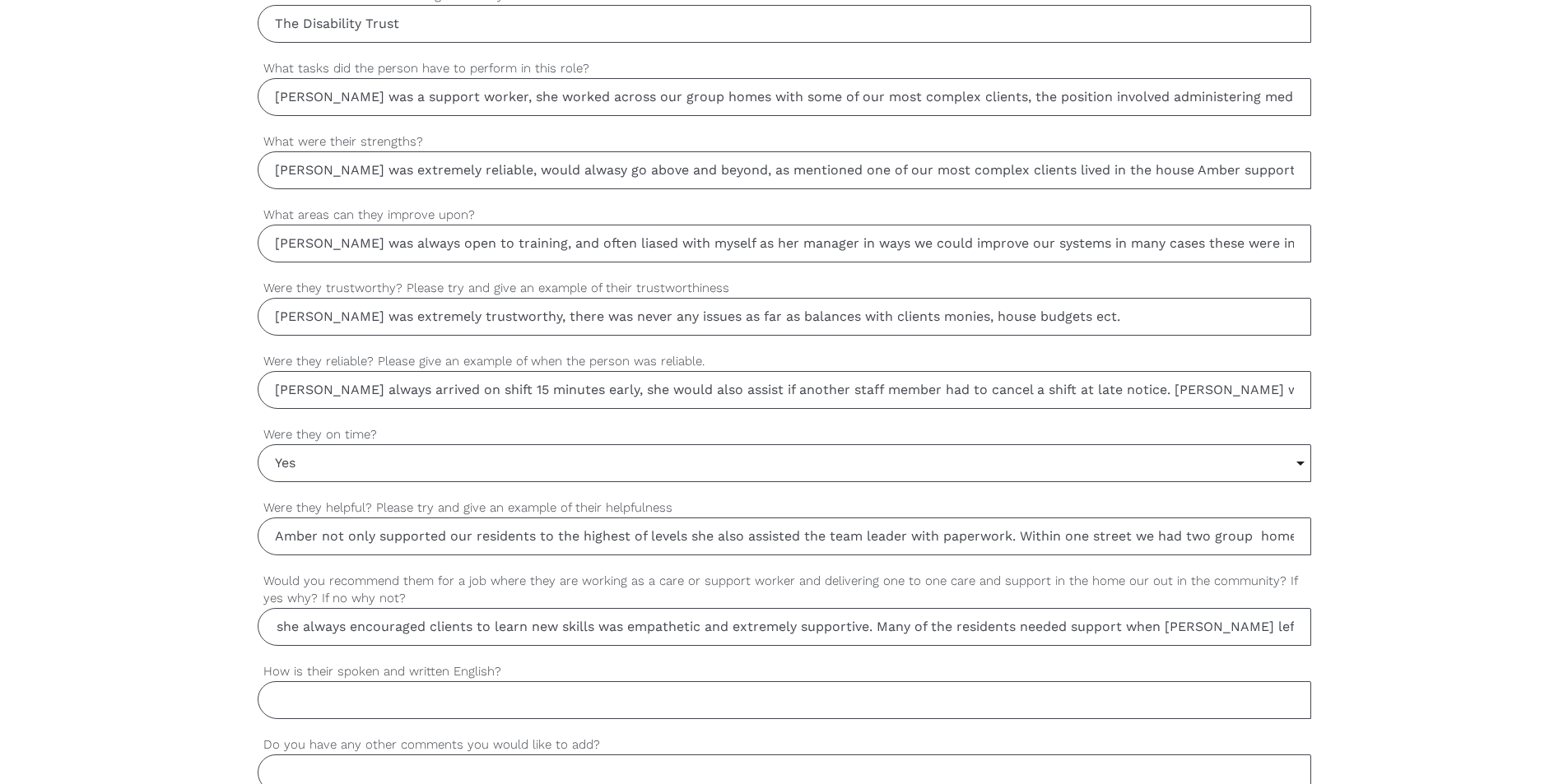
type input "Yes absolutely, [PERSON_NAME] worked in an extremely complex house as well as a…"
click at [285, 702] on input "How is their spoken and written English?" at bounding box center [784, 700] width 1054 height 38
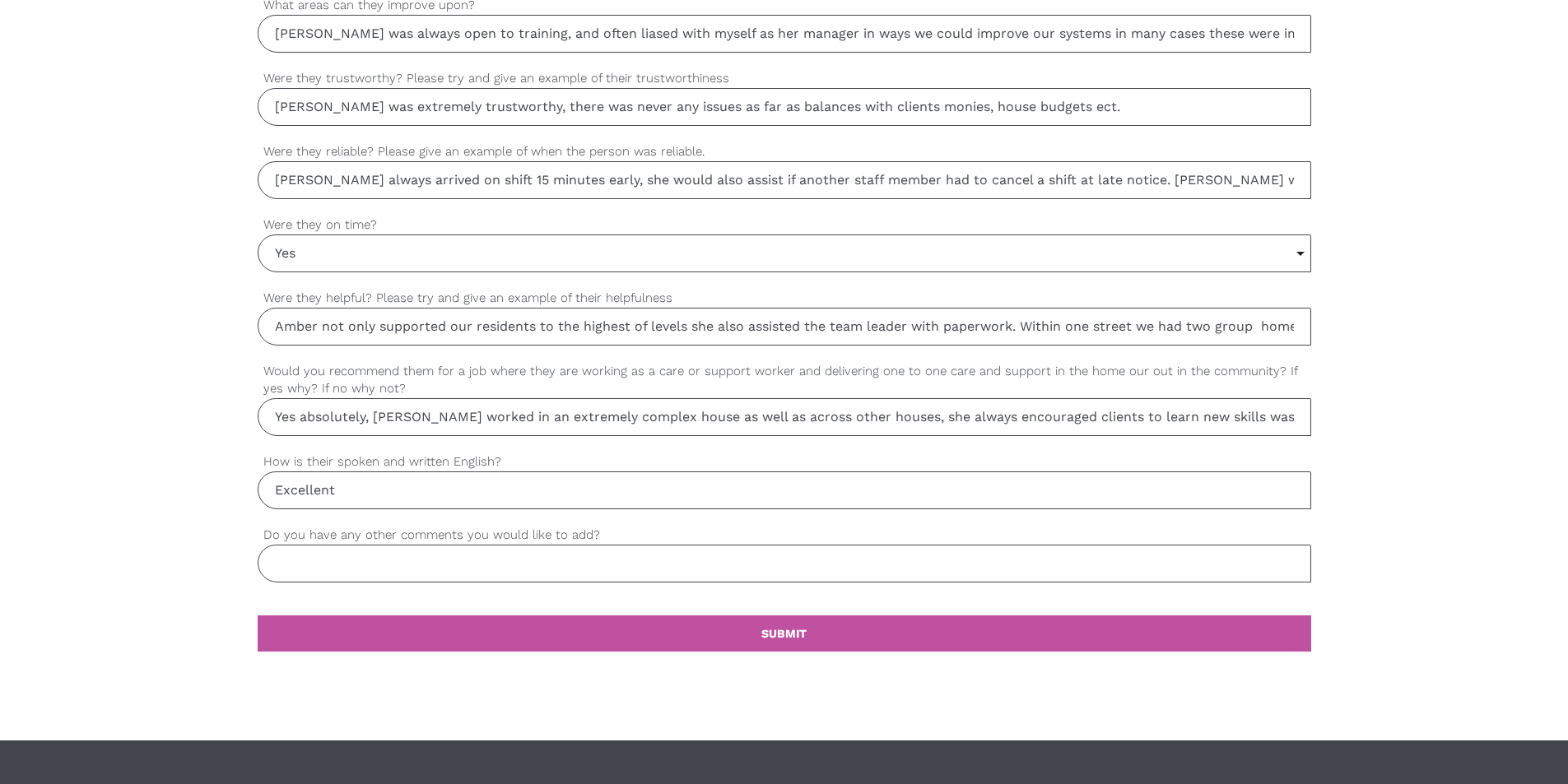
scroll to position [1331, 0]
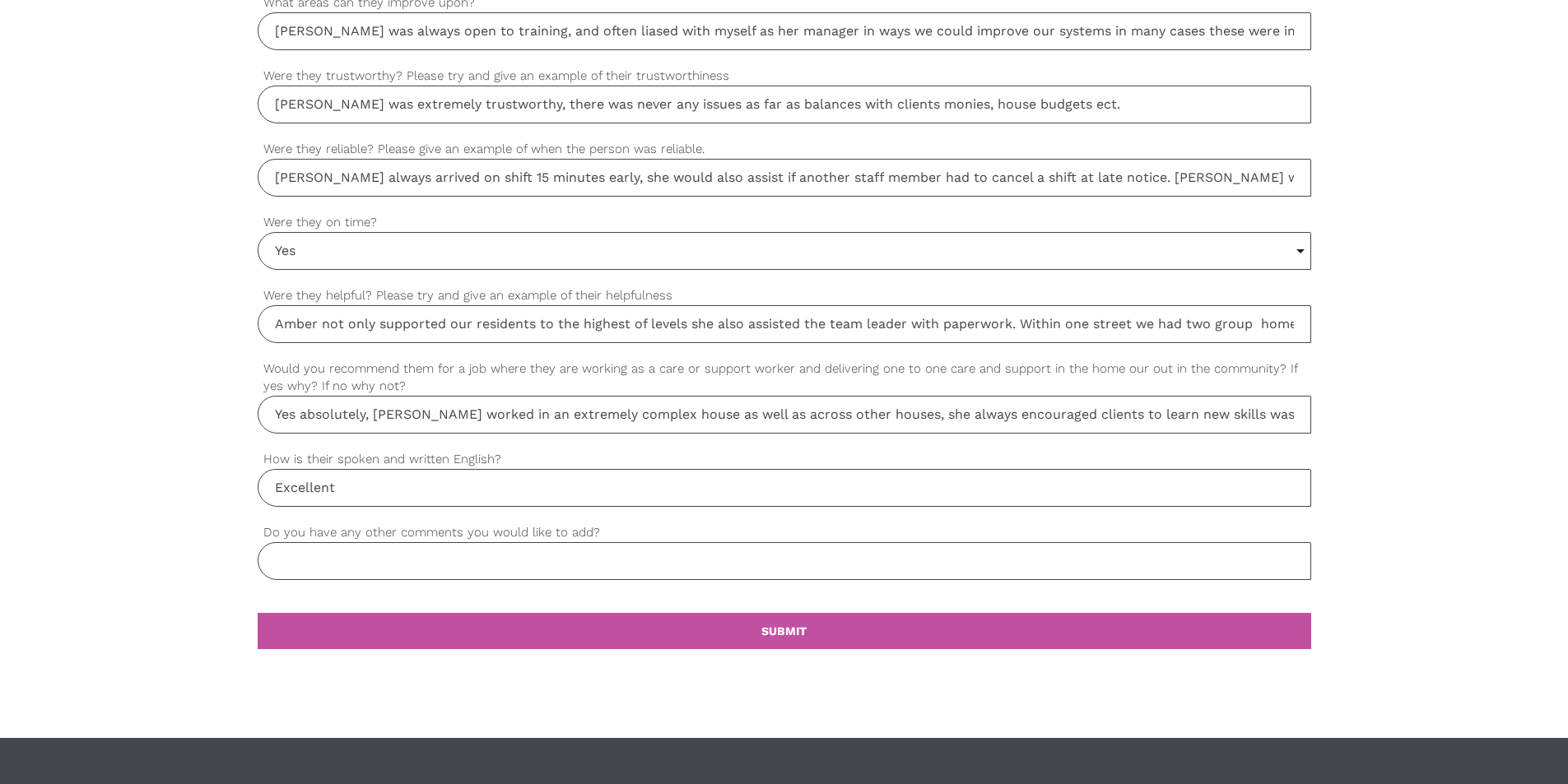
type input "Excellent"
click at [283, 559] on input "Do you have any other comments you would like to add?" at bounding box center [784, 560] width 1054 height 38
click at [649, 562] on input "I cannot recommend [PERSON_NAME] highly enough, I worked alonside [PERSON_NAME]…" at bounding box center [784, 560] width 1054 height 38
click at [1007, 563] on input "I cannot recommend [PERSON_NAME] highly enough, I worked alongside [PERSON_NAME…" at bounding box center [784, 560] width 1054 height 38
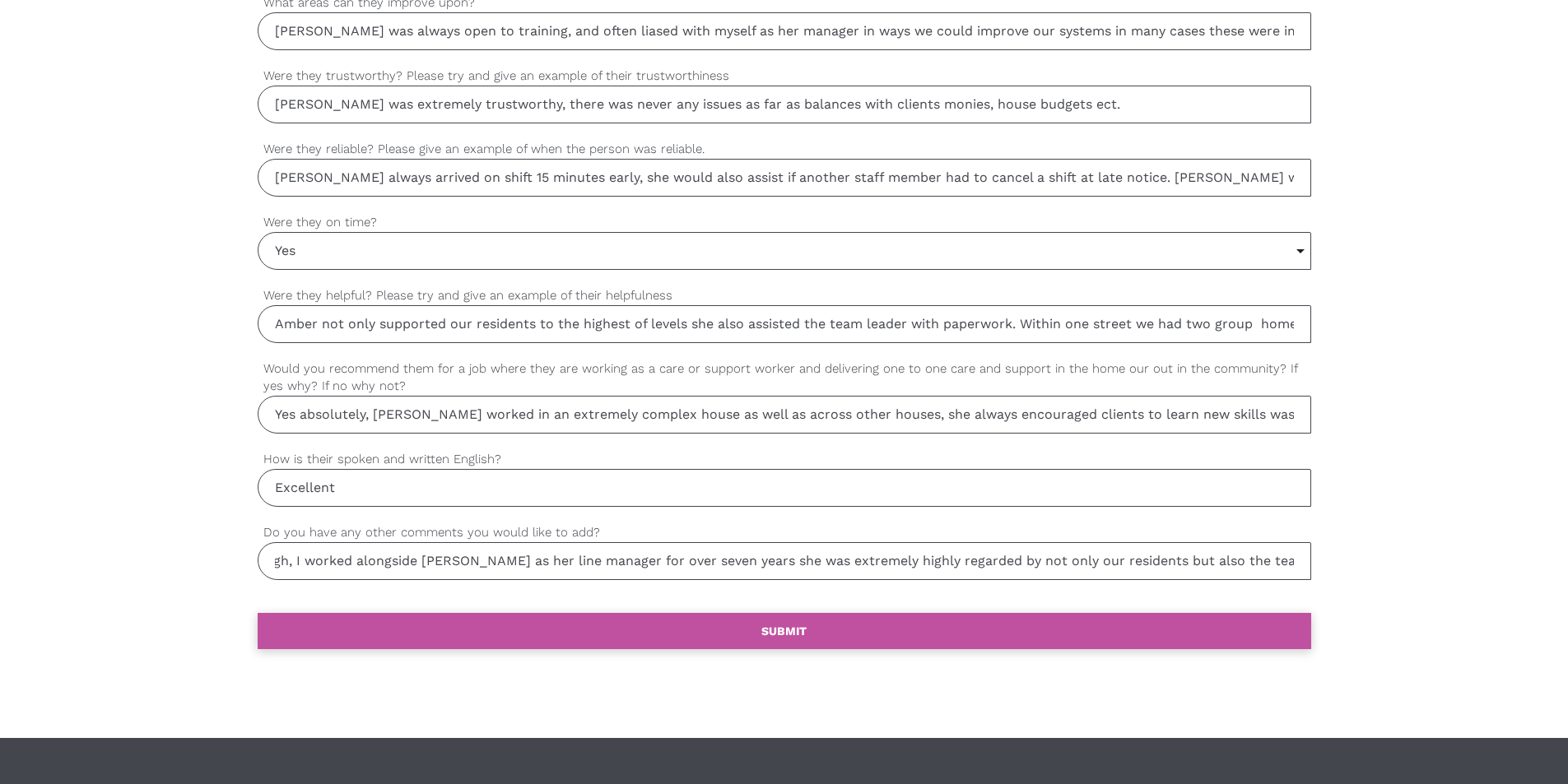
type input "I cannot recommend [PERSON_NAME] highly enough, I worked alongside [PERSON_NAME…"
click at [779, 632] on b "SUBMIT" at bounding box center [784, 630] width 45 height 13
